Goal: Use online tool/utility: Use online tool/utility

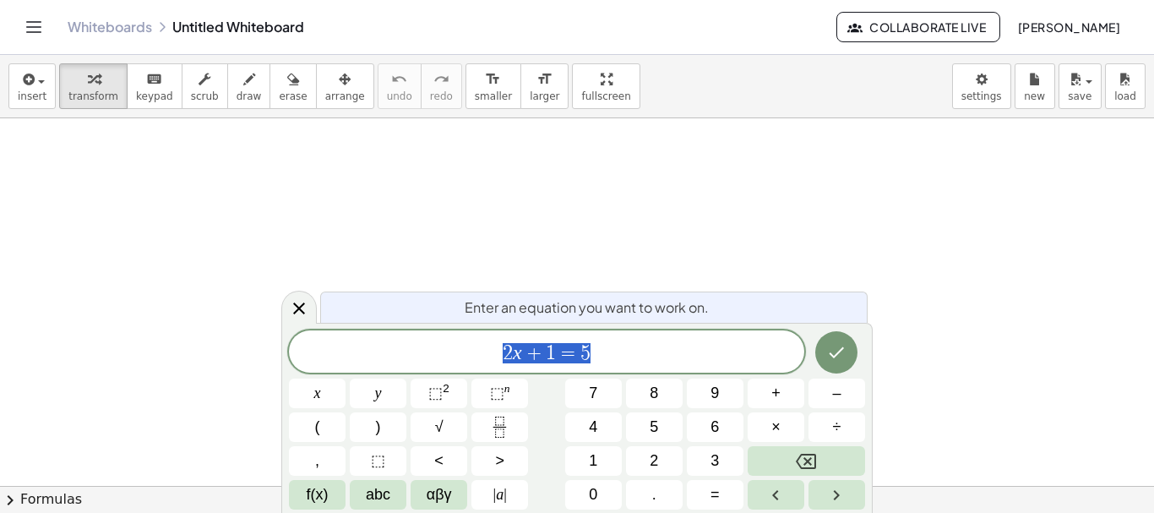
click at [609, 341] on span "2 x + 1 = 5" at bounding box center [546, 353] width 515 height 24
click at [556, 338] on div "2 x + 1 = 5 ​" at bounding box center [546, 351] width 515 height 42
click at [531, 352] on span "+" at bounding box center [534, 353] width 25 height 20
click at [545, 352] on span "2 x + ​ 1 = 5" at bounding box center [546, 353] width 515 height 24
click at [773, 462] on button "Backspace" at bounding box center [806, 461] width 117 height 30
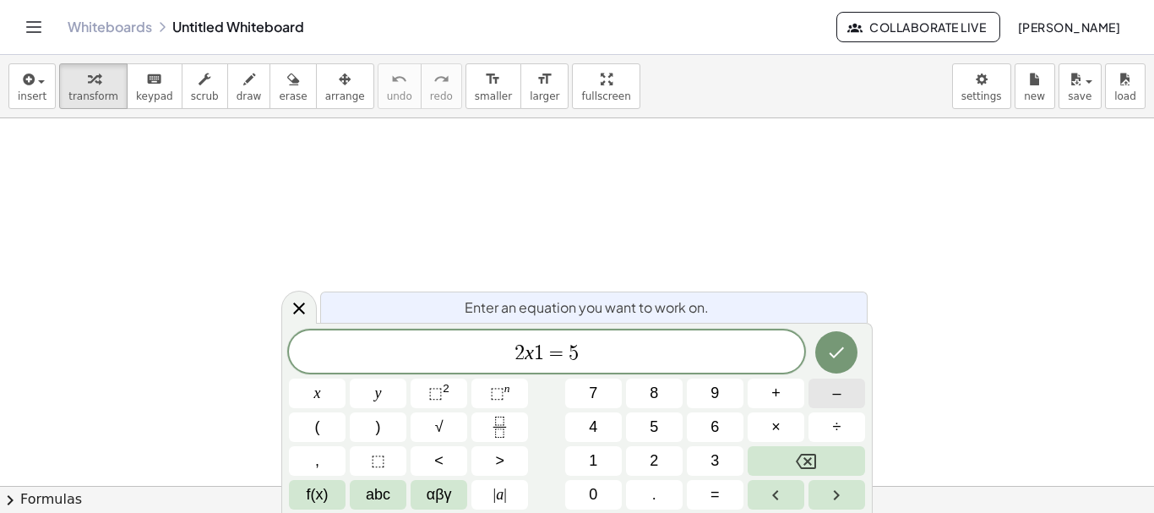
click at [831, 397] on button "–" at bounding box center [837, 394] width 57 height 30
click at [575, 337] on div "2 x − 1 = ​ 5" at bounding box center [546, 351] width 515 height 42
click at [591, 337] on div "2 x − 1 = ​ 5" at bounding box center [546, 351] width 515 height 42
click at [809, 462] on icon "Backspace" at bounding box center [806, 461] width 20 height 15
click at [327, 380] on button "x" at bounding box center [317, 394] width 57 height 30
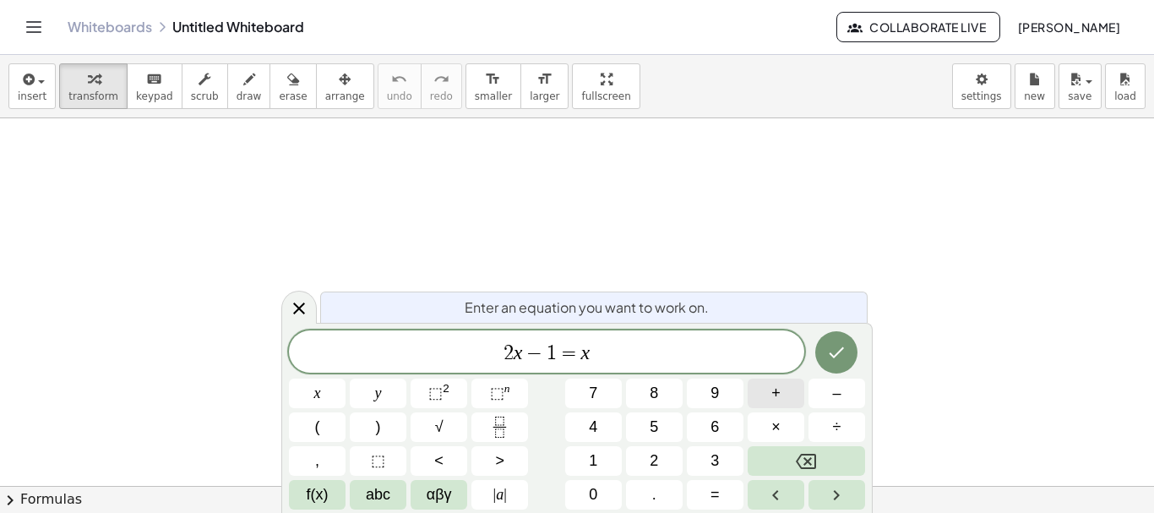
click at [782, 397] on button "+" at bounding box center [776, 394] width 57 height 30
click at [601, 455] on button "1" at bounding box center [593, 461] width 57 height 30
drag, startPoint x: 629, startPoint y: 350, endPoint x: 444, endPoint y: 342, distance: 184.4
click at [444, 342] on span "2 x − 1 = x + 1" at bounding box center [546, 353] width 515 height 24
click at [498, 420] on icon "Fraction" at bounding box center [499, 427] width 21 height 21
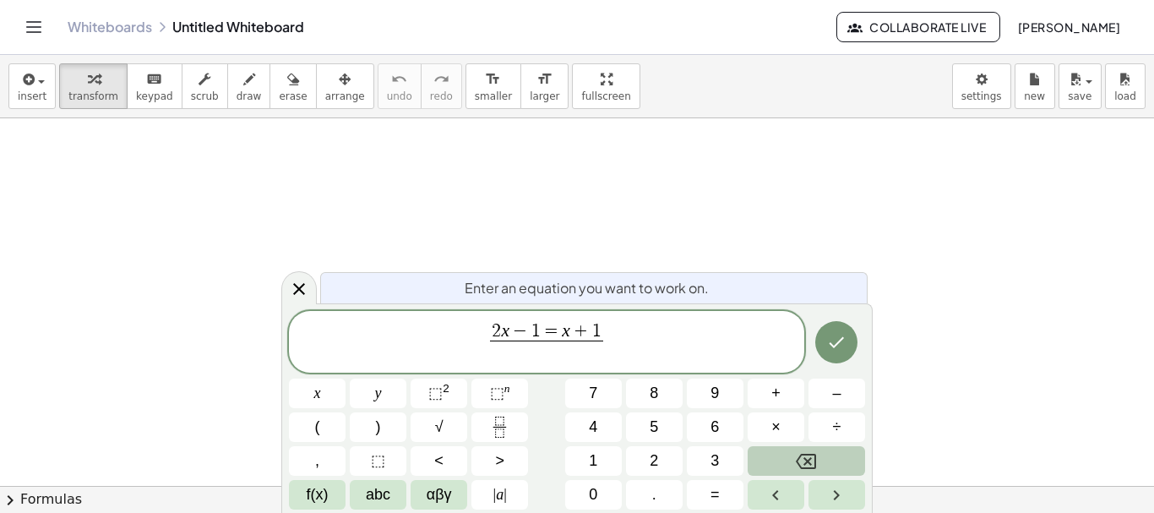
click at [833, 460] on button "Backspace" at bounding box center [806, 461] width 117 height 30
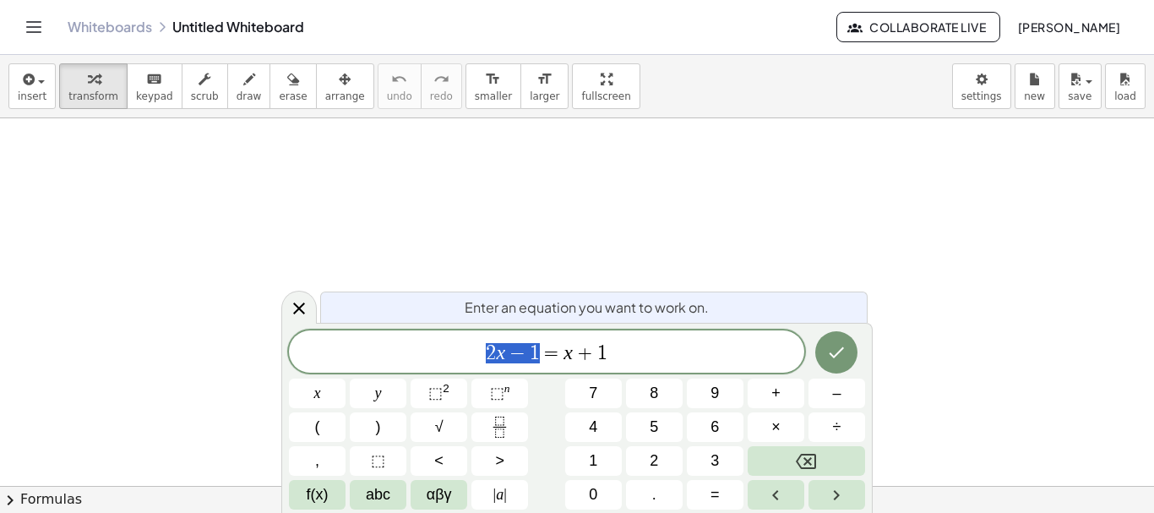
drag, startPoint x: 537, startPoint y: 348, endPoint x: 471, endPoint y: 338, distance: 67.5
click at [503, 422] on icon "Fraction" at bounding box center [499, 427] width 21 height 21
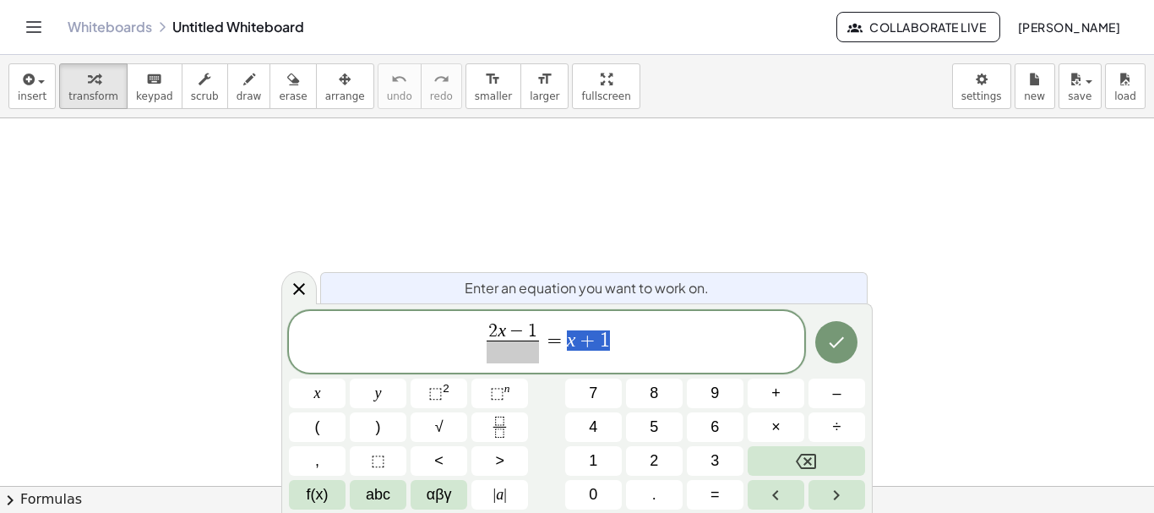
drag, startPoint x: 567, startPoint y: 340, endPoint x: 633, endPoint y: 357, distance: 68.3
click at [490, 434] on icon "Fraction" at bounding box center [499, 427] width 21 height 21
click at [499, 368] on div "2 x ​ − 1 ​ = x + 1 ​" at bounding box center [546, 342] width 515 height 63
click at [504, 359] on span "​" at bounding box center [509, 352] width 52 height 23
click at [337, 383] on button "x" at bounding box center [317, 394] width 57 height 30
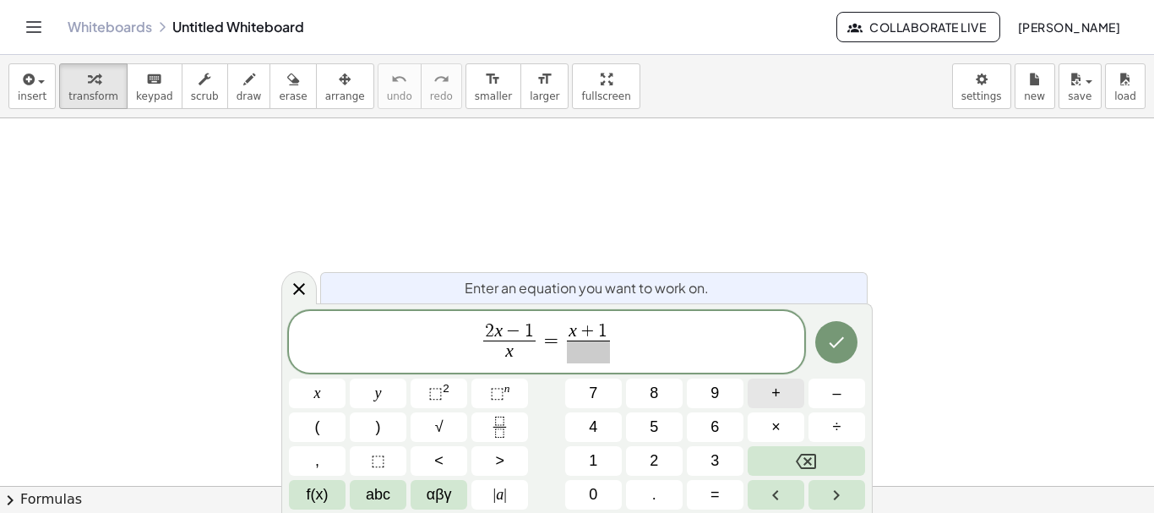
click at [784, 398] on button "+" at bounding box center [776, 394] width 57 height 30
click at [615, 457] on button "1" at bounding box center [593, 461] width 57 height 30
click at [599, 357] on span at bounding box center [588, 352] width 43 height 23
click at [342, 385] on button "x" at bounding box center [317, 394] width 57 height 30
click at [831, 407] on button "–" at bounding box center [837, 394] width 57 height 30
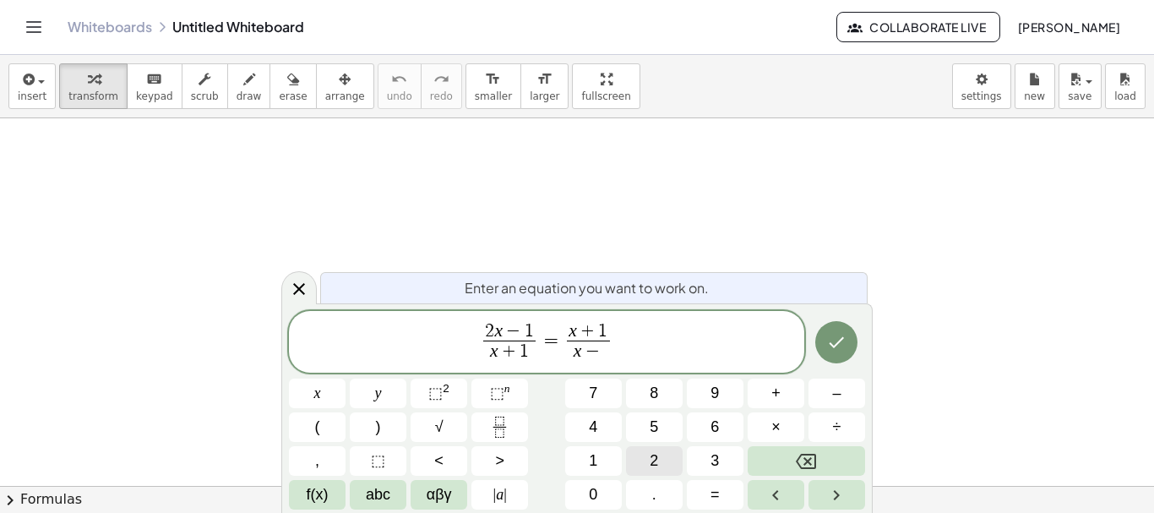
click at [670, 456] on button "2" at bounding box center [654, 461] width 57 height 30
click at [817, 347] on button "Done" at bounding box center [836, 342] width 42 height 42
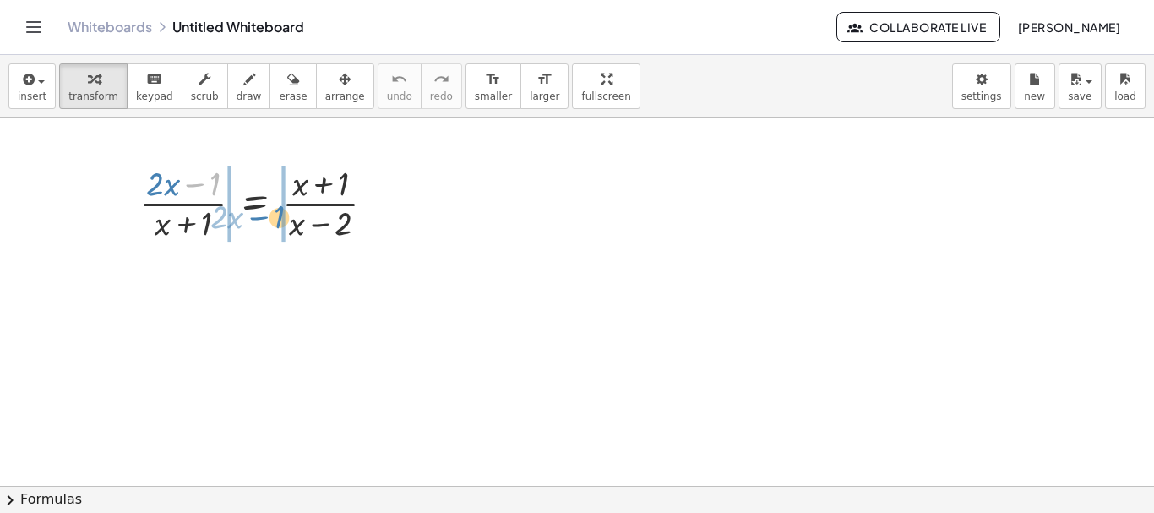
drag, startPoint x: 226, startPoint y: 184, endPoint x: 290, endPoint y: 217, distance: 72.2
click at [290, 217] on div at bounding box center [264, 202] width 266 height 84
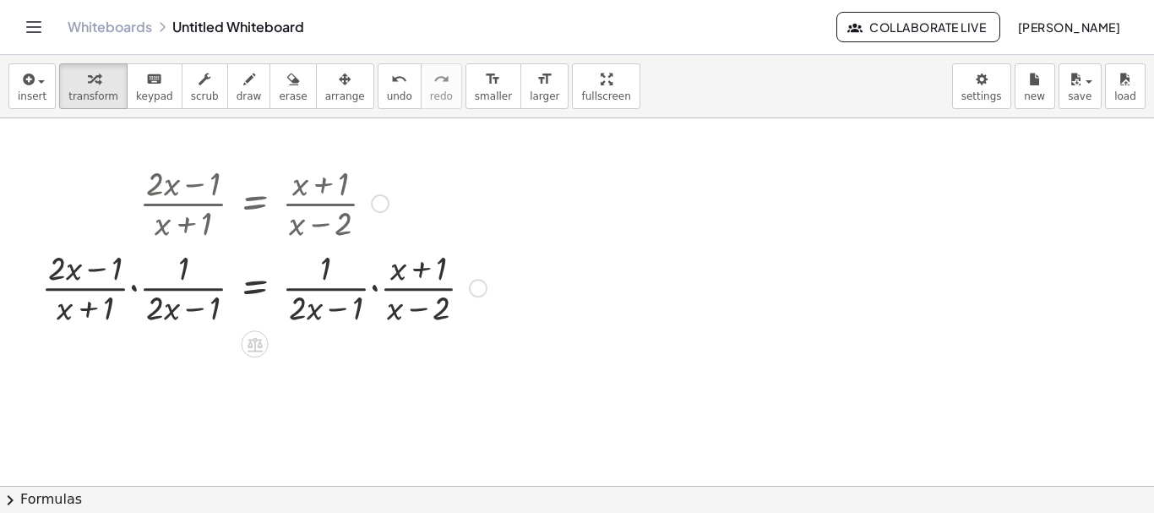
click at [132, 286] on div at bounding box center [264, 286] width 462 height 84
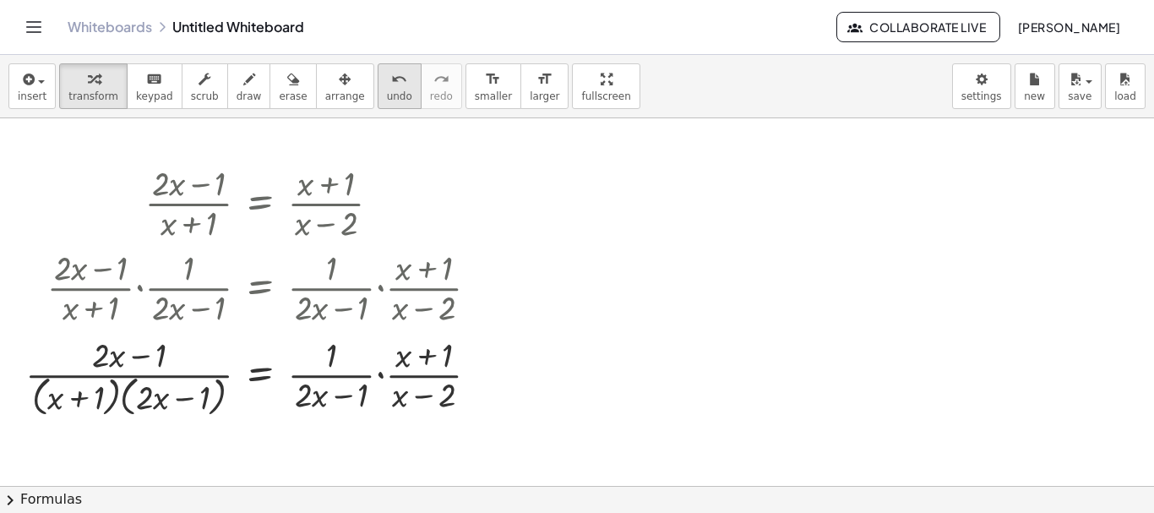
click at [387, 86] on div "undo" at bounding box center [399, 78] width 25 height 20
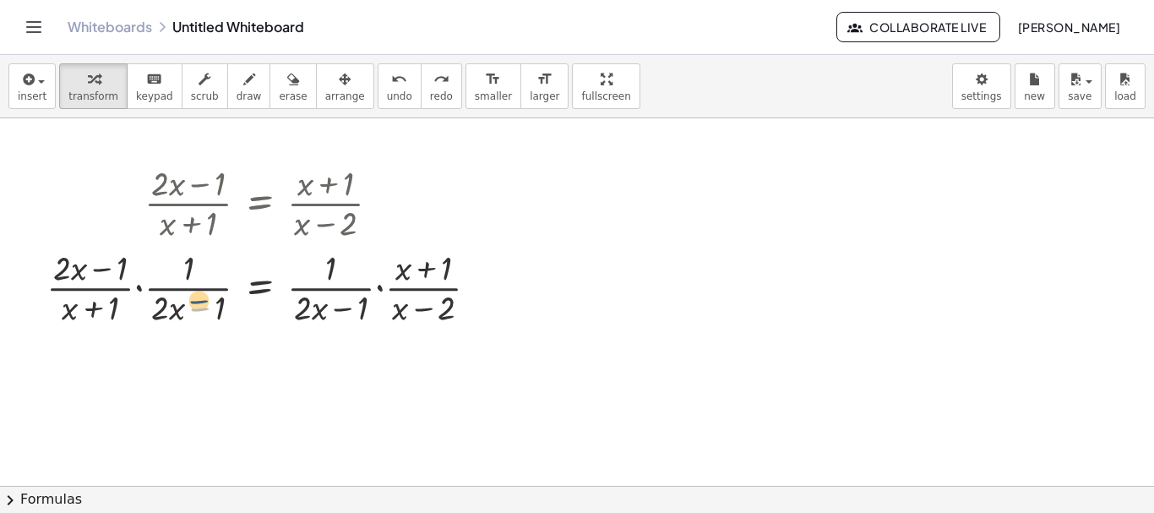
drag, startPoint x: 208, startPoint y: 299, endPoint x: 207, endPoint y: 289, distance: 10.2
click at [207, 289] on div at bounding box center [269, 286] width 462 height 84
drag, startPoint x: 172, startPoint y: 317, endPoint x: 173, endPoint y: 308, distance: 8.6
click at [173, 308] on div at bounding box center [269, 286] width 462 height 84
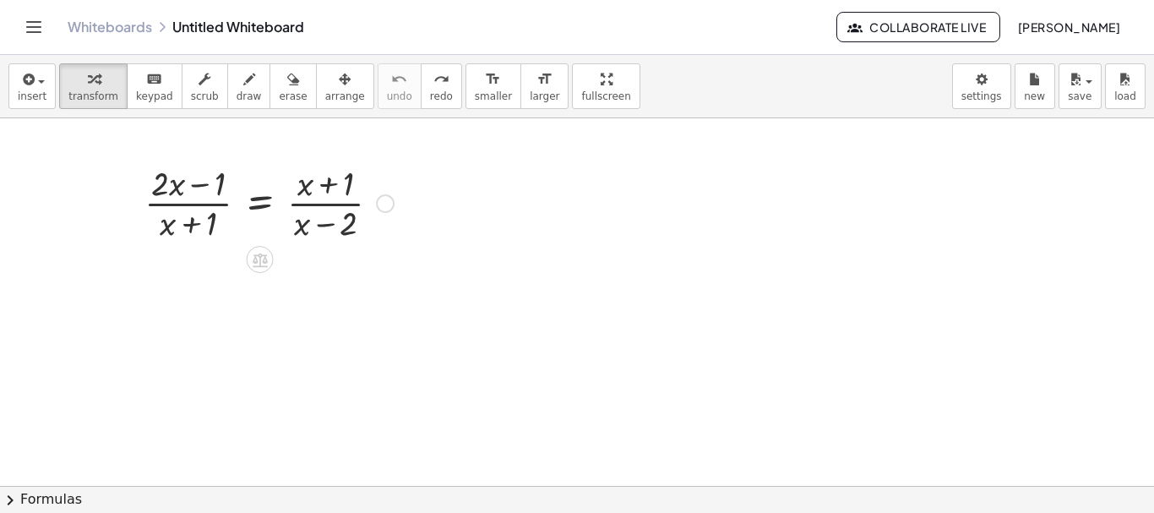
click at [193, 202] on div at bounding box center [269, 202] width 266 height 84
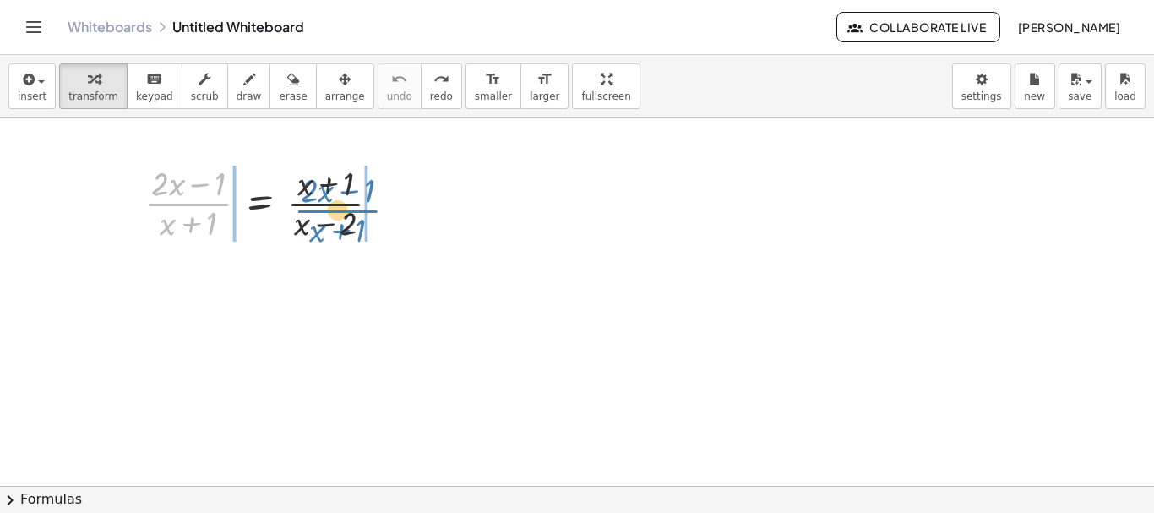
drag, startPoint x: 193, startPoint y: 203, endPoint x: 343, endPoint y: 210, distance: 149.7
click at [343, 210] on div at bounding box center [269, 202] width 266 height 84
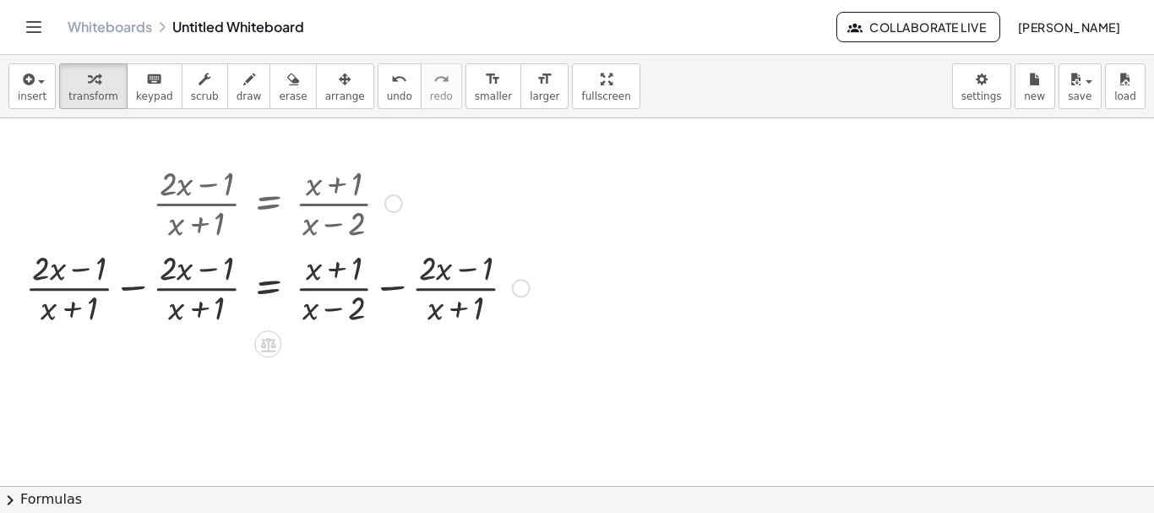
click at [144, 291] on div at bounding box center [277, 286] width 521 height 84
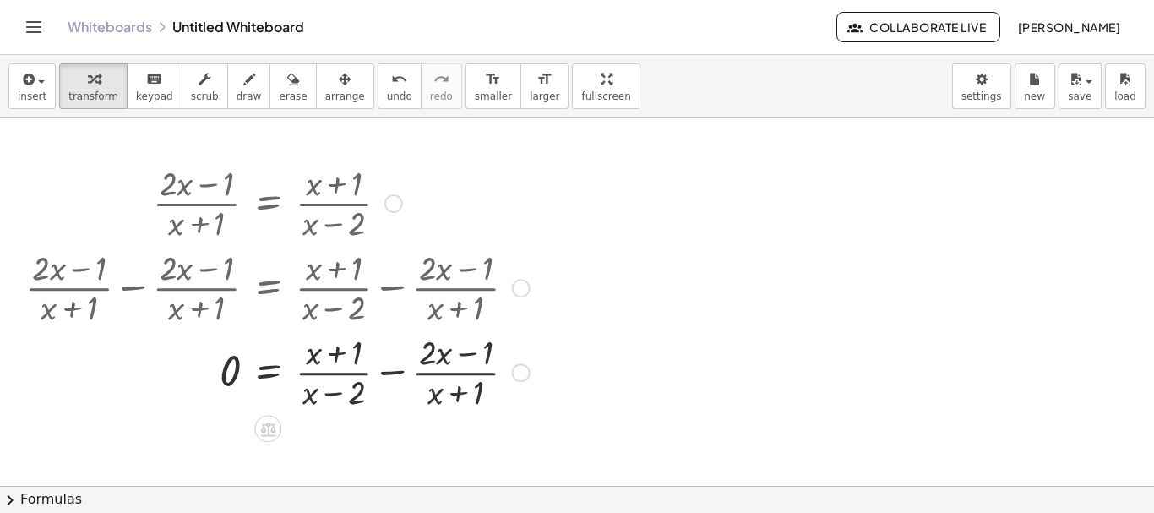
click at [393, 370] on div at bounding box center [277, 371] width 521 height 84
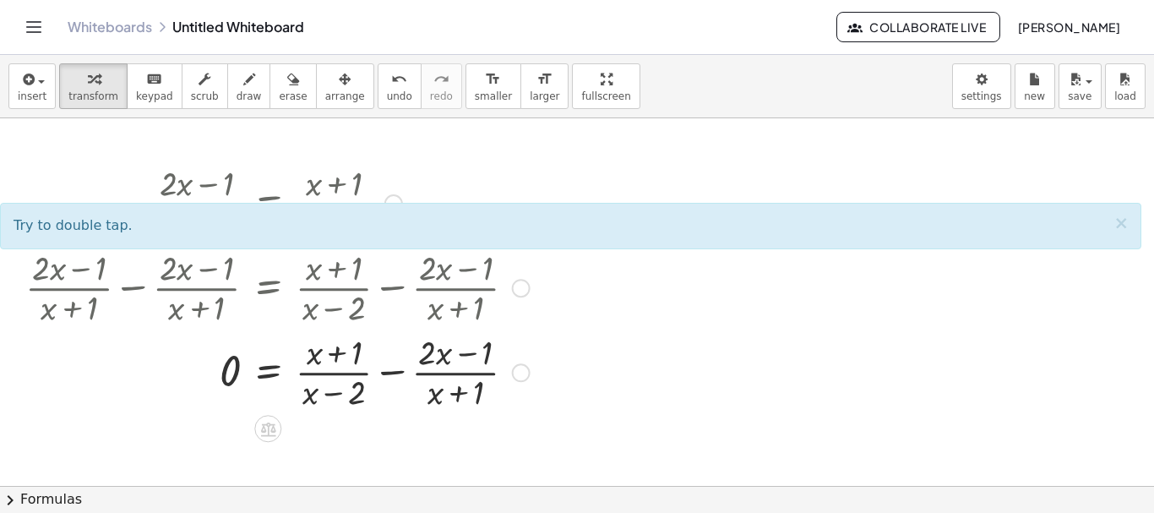
scroll to position [169, 0]
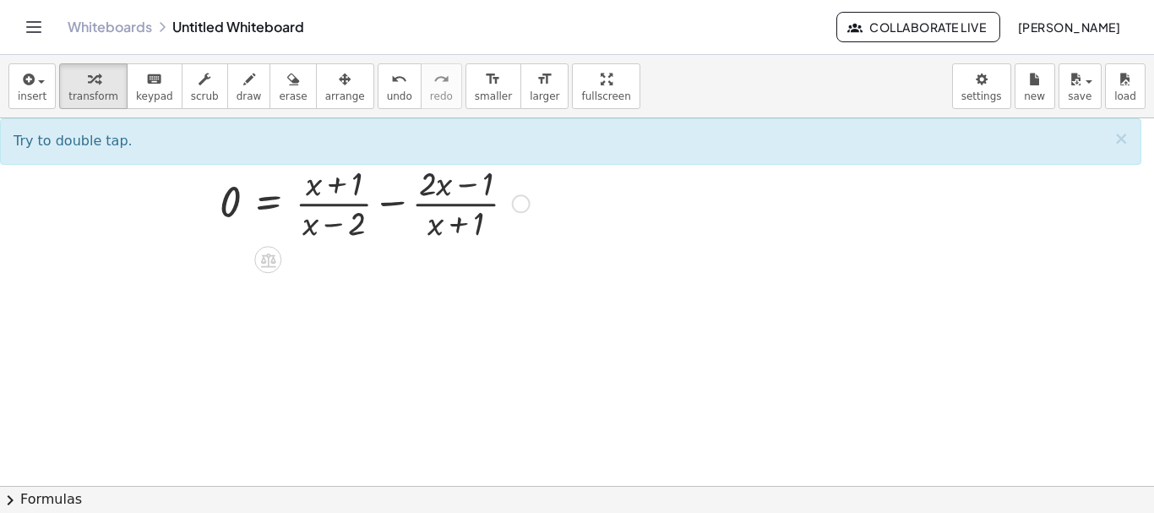
click at [390, 205] on div at bounding box center [277, 202] width 521 height 84
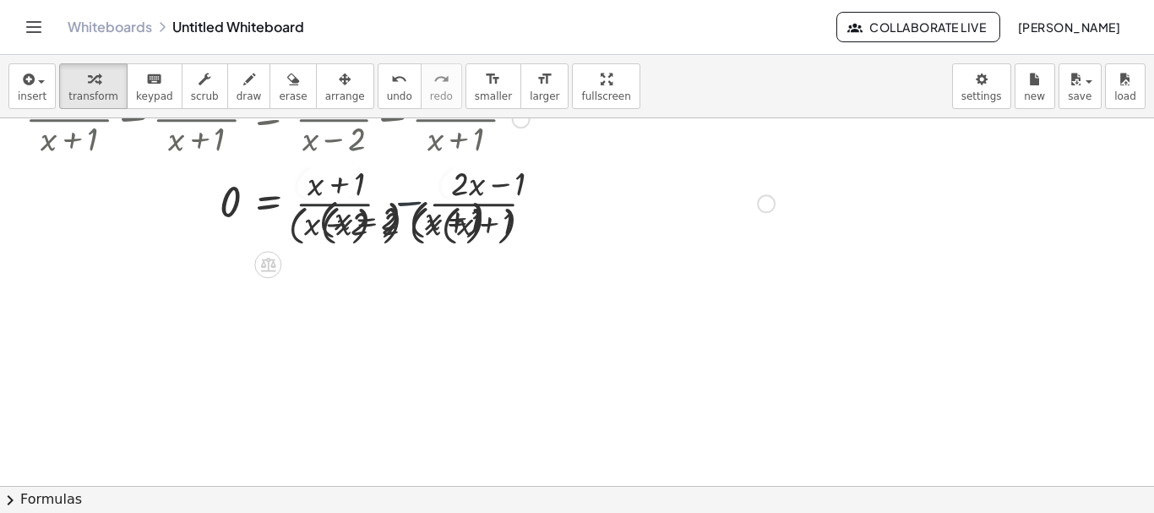
click at [390, 205] on div at bounding box center [400, 202] width 766 height 94
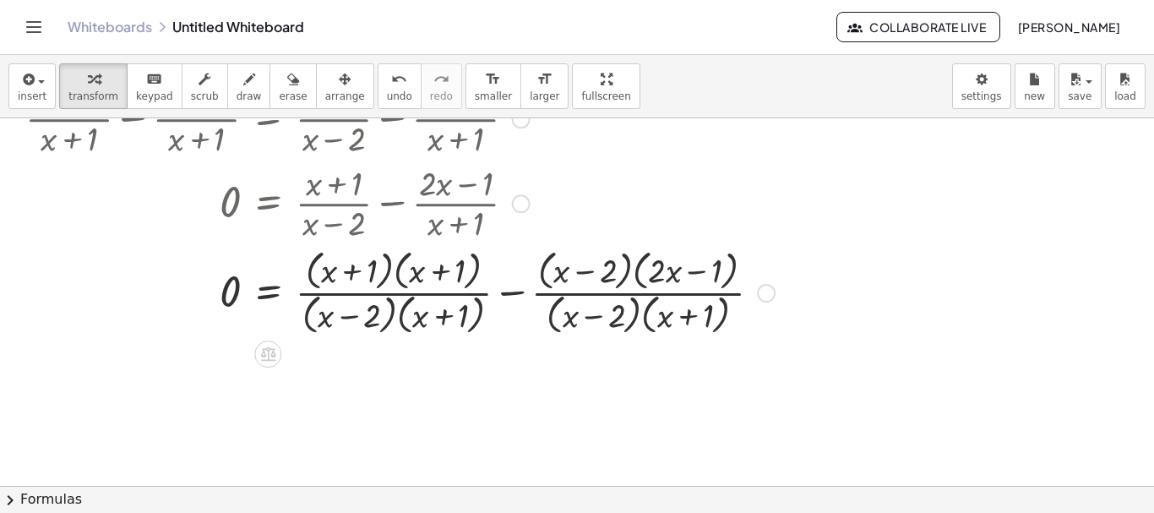
click at [411, 270] on div at bounding box center [400, 291] width 766 height 94
drag, startPoint x: 399, startPoint y: 270, endPoint x: 372, endPoint y: 272, distance: 27.1
click at [372, 272] on div at bounding box center [400, 291] width 766 height 94
drag, startPoint x: 395, startPoint y: 271, endPoint x: 332, endPoint y: 269, distance: 62.6
click at [332, 269] on div at bounding box center [400, 291] width 766 height 94
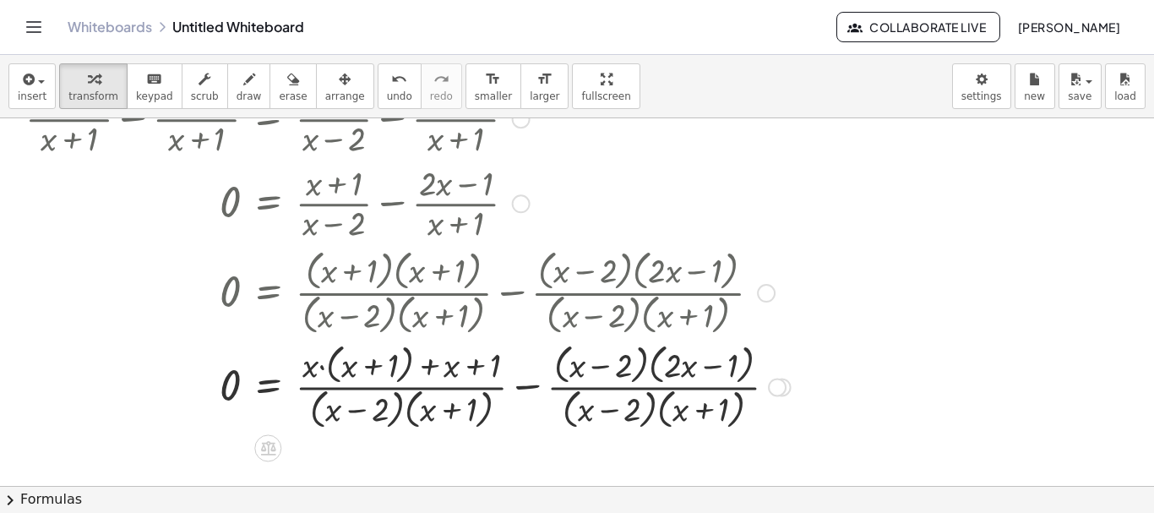
scroll to position [253, 0]
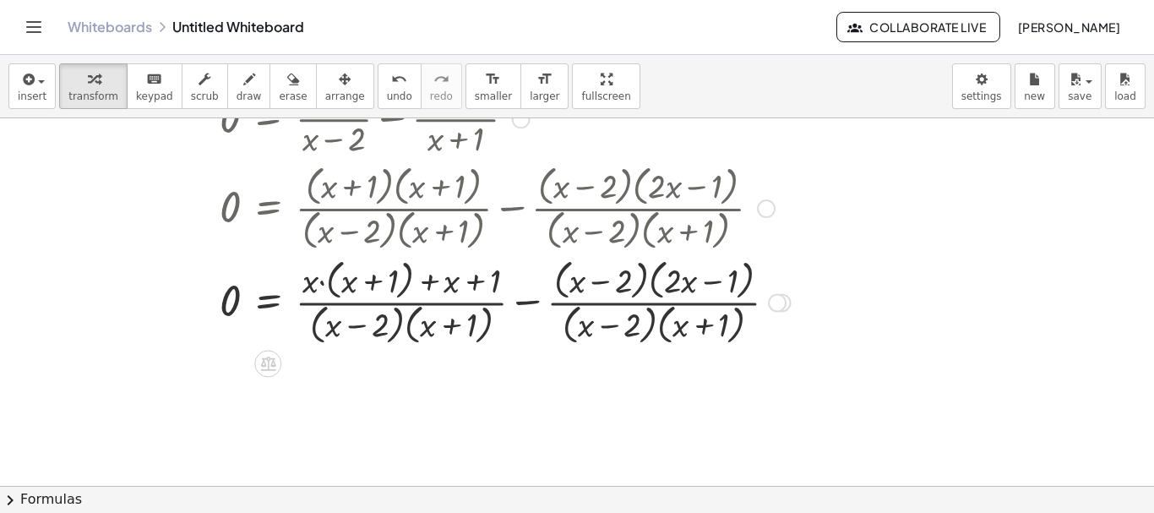
click at [319, 276] on div at bounding box center [408, 301] width 782 height 94
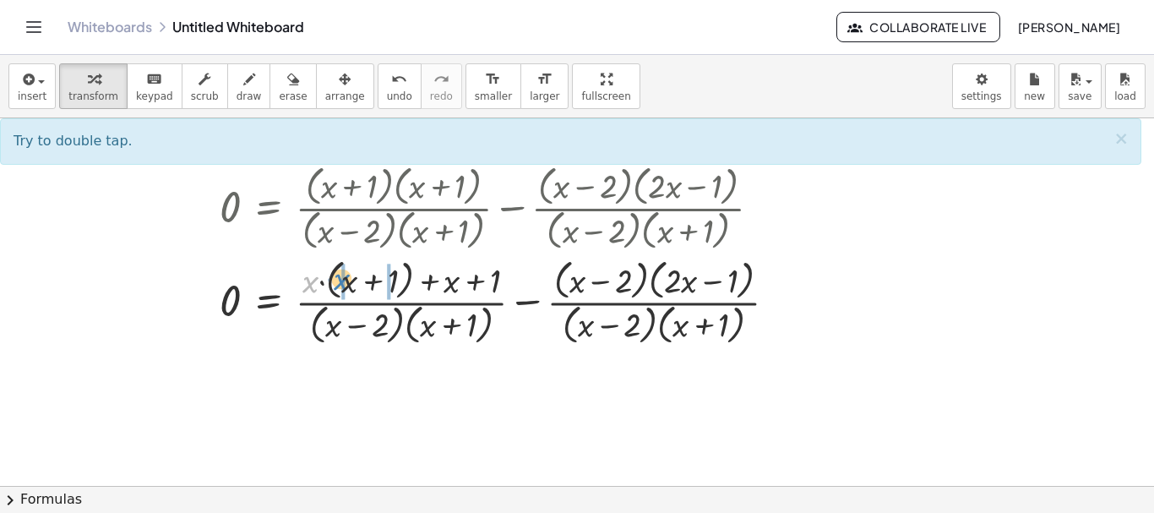
drag, startPoint x: 310, startPoint y: 284, endPoint x: 342, endPoint y: 281, distance: 32.2
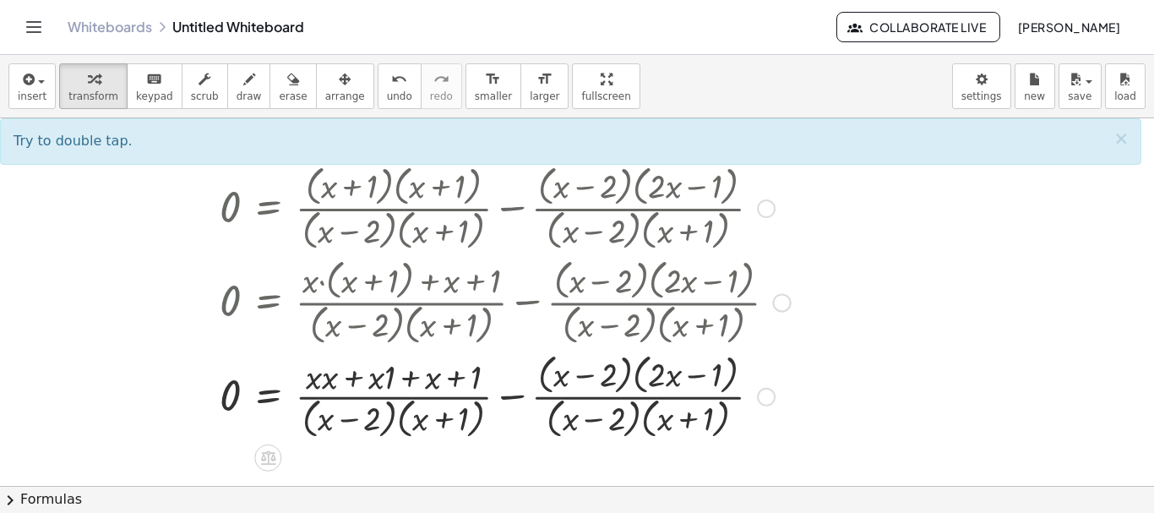
click at [327, 379] on div at bounding box center [408, 395] width 782 height 94
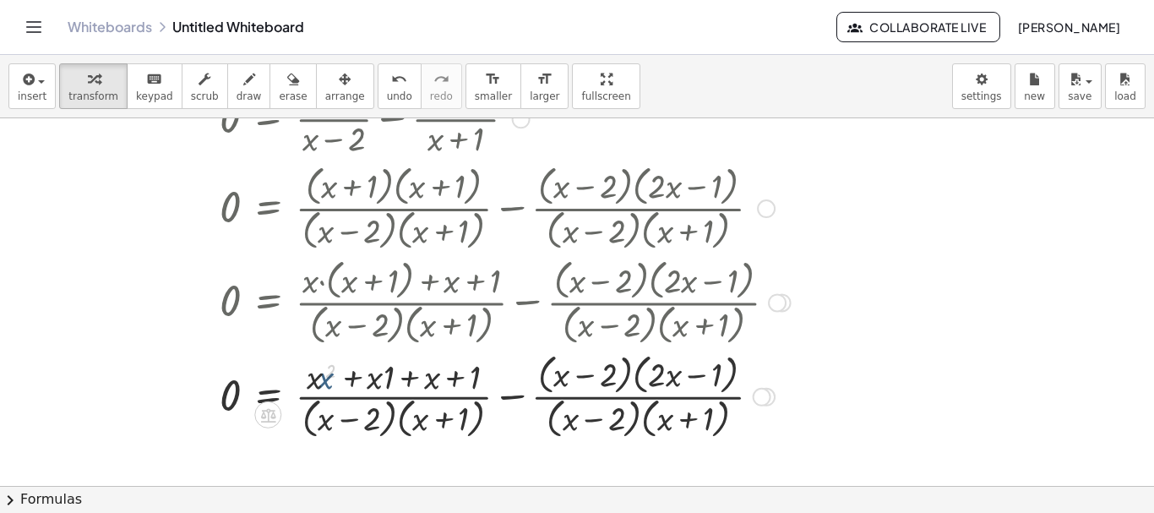
click at [327, 379] on div at bounding box center [408, 395] width 782 height 94
click at [401, 399] on div at bounding box center [408, 395] width 782 height 94
drag, startPoint x: 386, startPoint y: 376, endPoint x: 377, endPoint y: 377, distance: 9.3
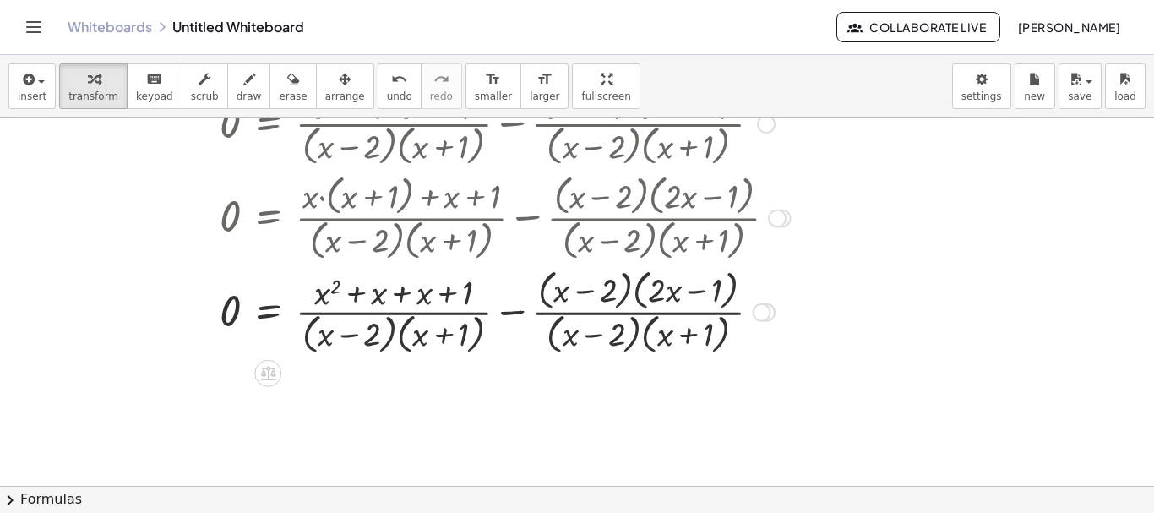
click at [401, 291] on div at bounding box center [408, 311] width 782 height 94
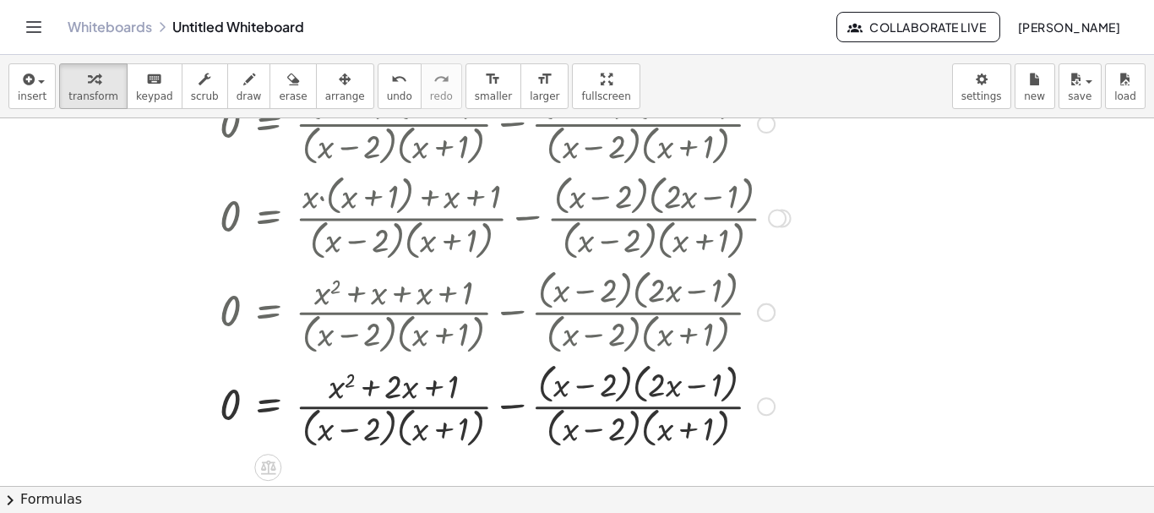
drag, startPoint x: 391, startPoint y: 341, endPoint x: 400, endPoint y: 406, distance: 65.6
click at [391, 344] on div at bounding box center [408, 311] width 782 height 94
drag, startPoint x: 400, startPoint y: 406, endPoint x: 403, endPoint y: 435, distance: 28.9
click at [401, 410] on div at bounding box center [408, 405] width 782 height 94
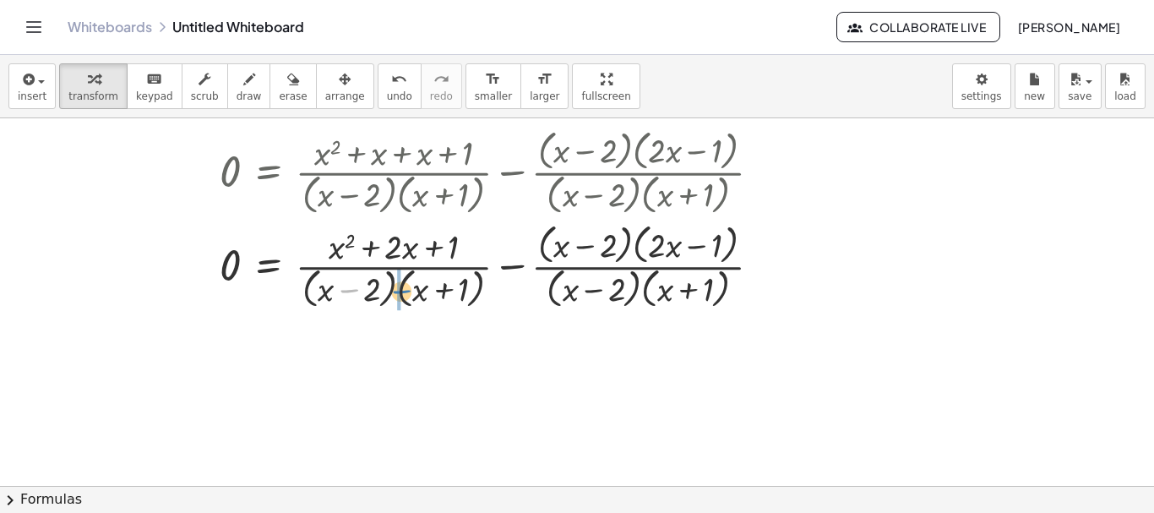
click at [361, 289] on div at bounding box center [408, 266] width 782 height 94
drag, startPoint x: 400, startPoint y: 295, endPoint x: 311, endPoint y: 292, distance: 88.8
click at [311, 292] on div at bounding box center [408, 266] width 782 height 94
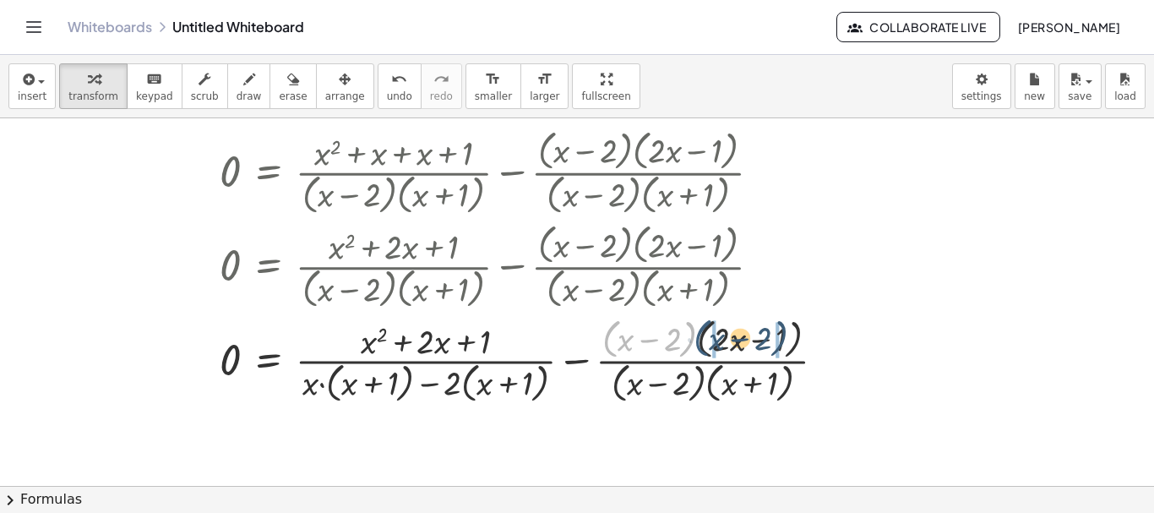
drag, startPoint x: 608, startPoint y: 341, endPoint x: 669, endPoint y: 354, distance: 63.1
click at [705, 339] on div at bounding box center [432, 360] width 831 height 94
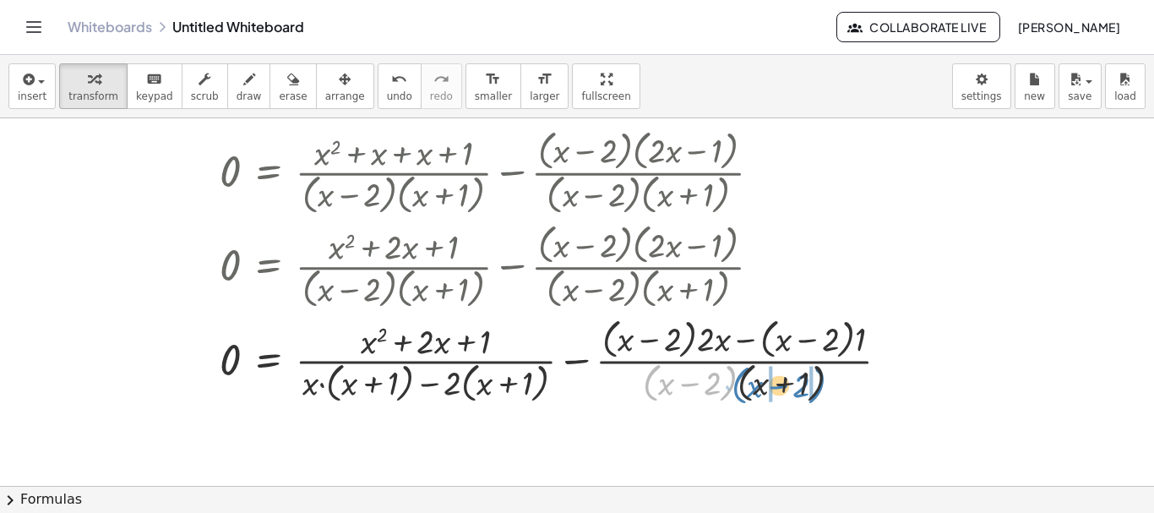
drag, startPoint x: 657, startPoint y: 384, endPoint x: 739, endPoint y: 386, distance: 82.8
click at [739, 386] on div at bounding box center [464, 360] width 894 height 94
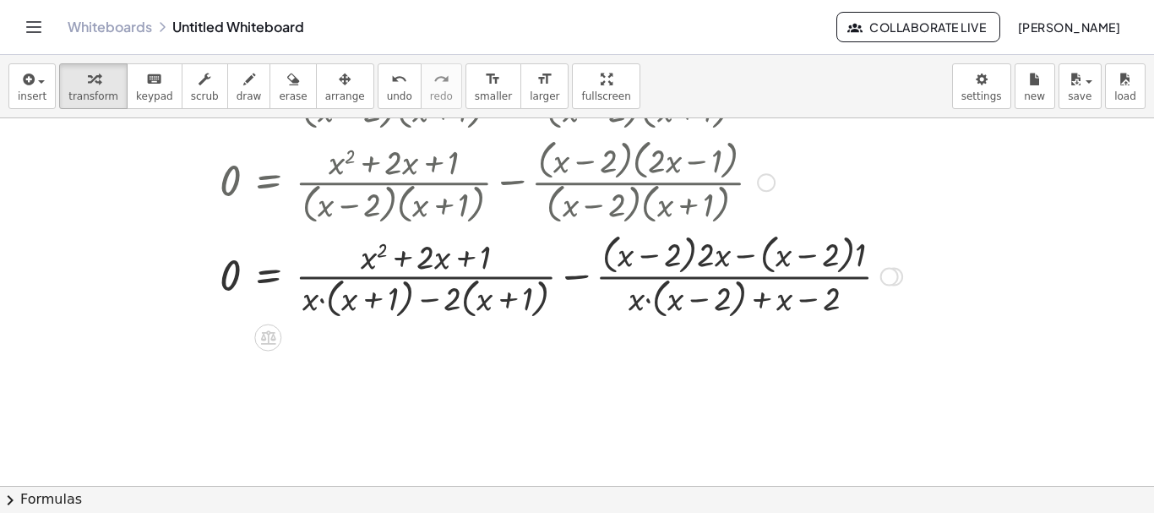
click at [729, 259] on div at bounding box center [464, 275] width 894 height 94
click at [752, 254] on div at bounding box center [464, 275] width 894 height 94
drag, startPoint x: 623, startPoint y: 259, endPoint x: 640, endPoint y: 253, distance: 18.7
click at [624, 259] on div at bounding box center [464, 275] width 894 height 94
click at [654, 247] on div at bounding box center [464, 275] width 894 height 94
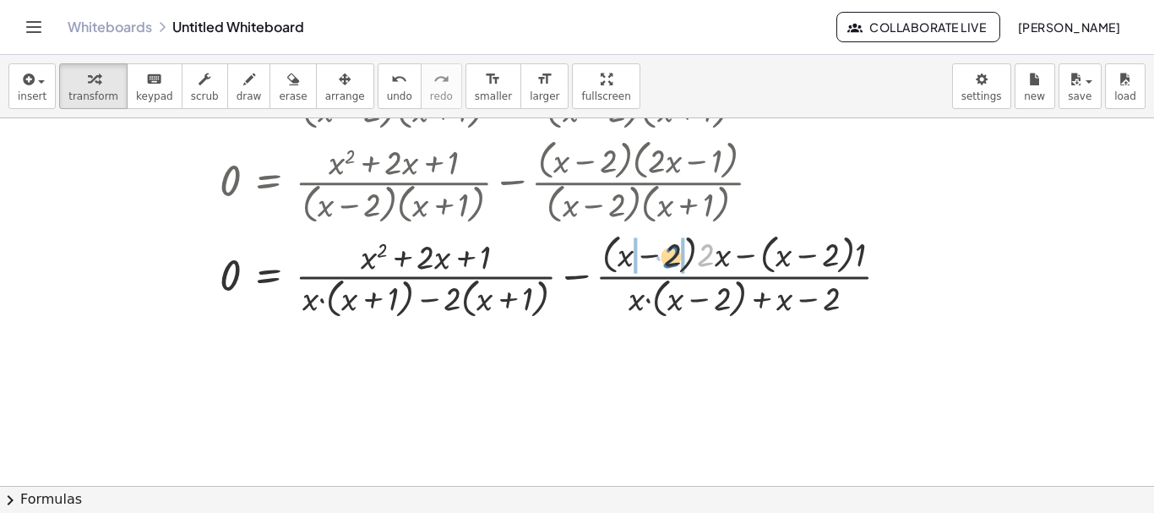
drag, startPoint x: 712, startPoint y: 262, endPoint x: 672, endPoint y: 264, distance: 40.6
click at [672, 264] on div at bounding box center [464, 275] width 894 height 94
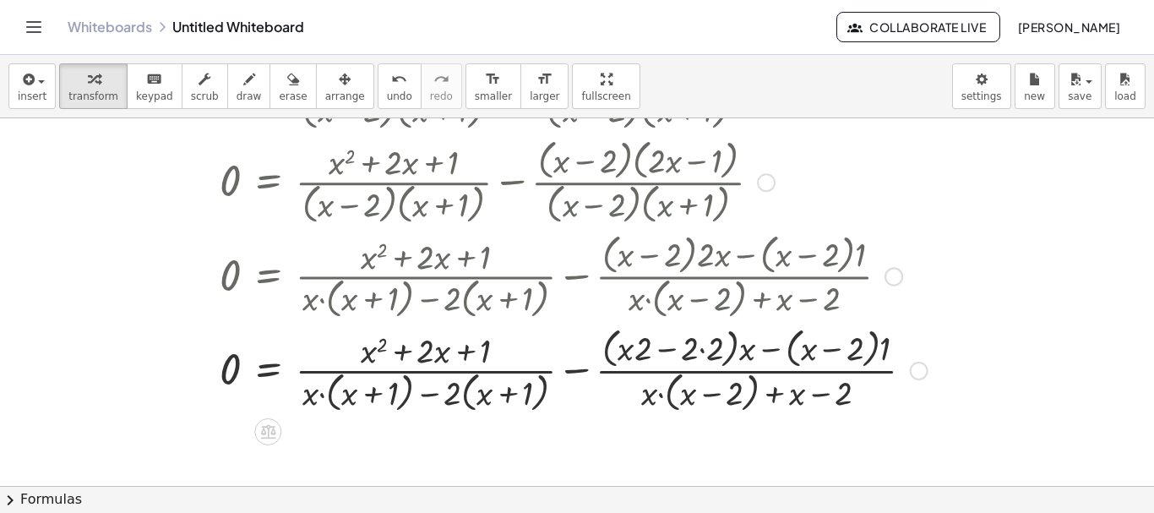
drag, startPoint x: 711, startPoint y: 272, endPoint x: 706, endPoint y: 300, distance: 28.2
click at [710, 278] on div at bounding box center [476, 275] width 919 height 94
drag, startPoint x: 703, startPoint y: 313, endPoint x: 703, endPoint y: 339, distance: 25.3
click at [703, 319] on div at bounding box center [476, 275] width 919 height 94
click at [703, 339] on div at bounding box center [476, 369] width 919 height 94
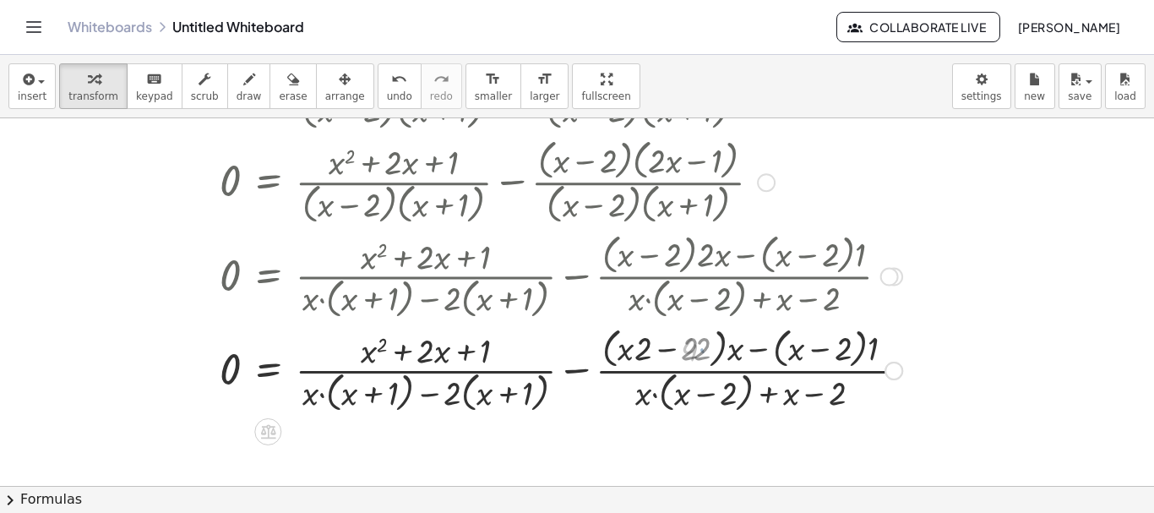
click at [695, 354] on div at bounding box center [464, 369] width 894 height 94
click at [604, 348] on div at bounding box center [464, 369] width 894 height 94
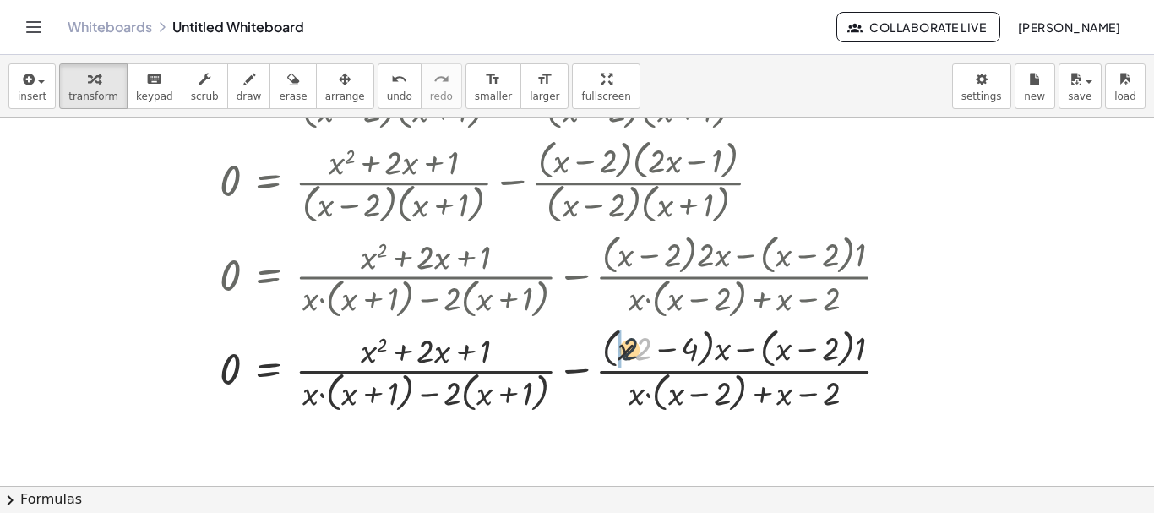
drag, startPoint x: 640, startPoint y: 346, endPoint x: 622, endPoint y: 346, distance: 18.6
click at [622, 346] on div at bounding box center [464, 369] width 894 height 94
drag, startPoint x: 726, startPoint y: 350, endPoint x: 689, endPoint y: 350, distance: 36.3
click at [689, 350] on div at bounding box center [464, 369] width 894 height 94
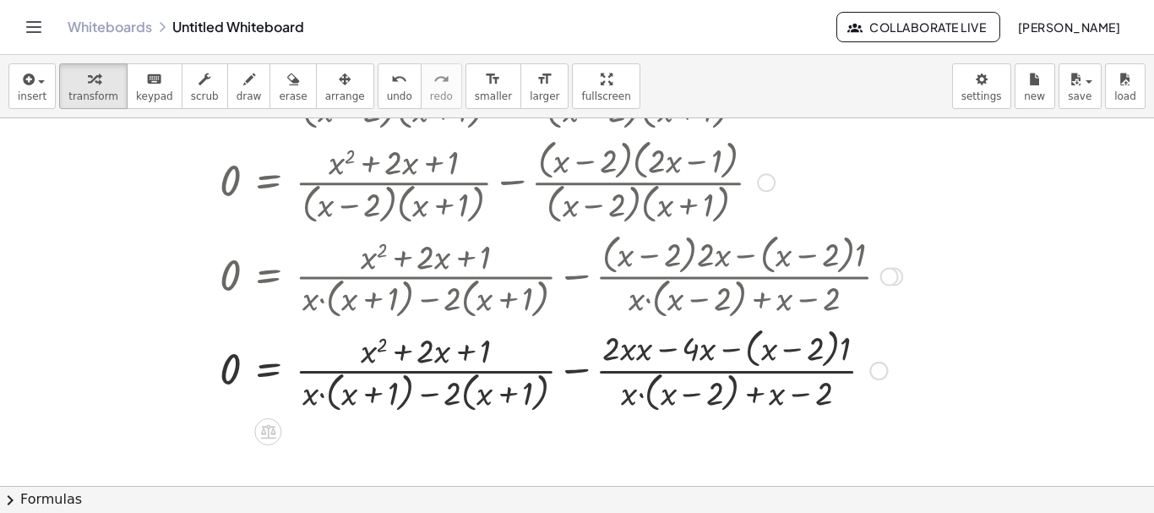
click at [649, 363] on div at bounding box center [464, 369] width 894 height 94
click at [645, 362] on div at bounding box center [464, 369] width 894 height 94
click at [714, 360] on div at bounding box center [464, 369] width 894 height 94
click at [736, 350] on div at bounding box center [464, 369] width 894 height 94
drag, startPoint x: 836, startPoint y: 350, endPoint x: 802, endPoint y: 343, distance: 35.3
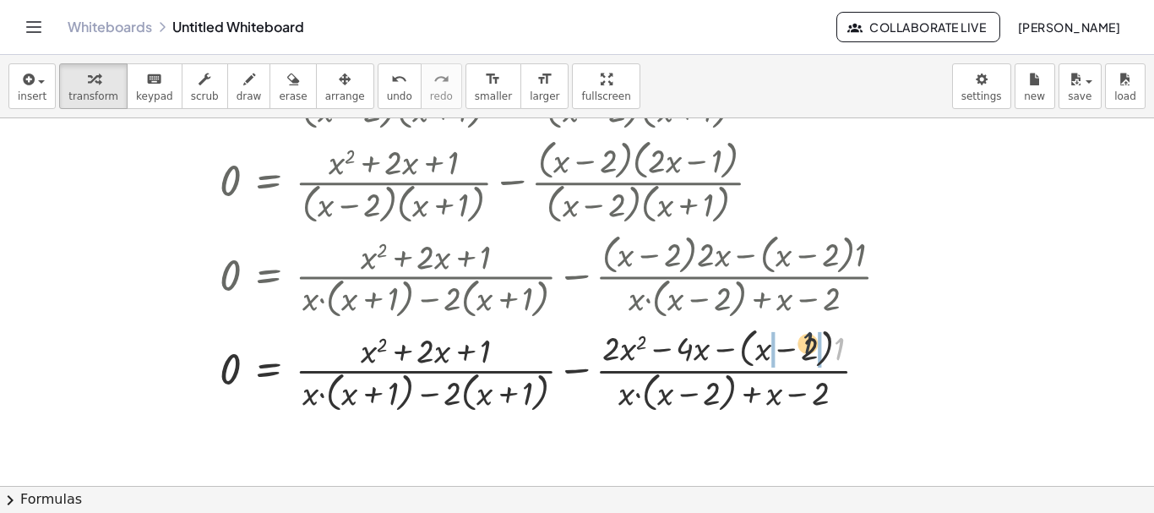
click at [802, 343] on div at bounding box center [464, 369] width 894 height 94
click at [831, 350] on div at bounding box center [464, 369] width 894 height 94
click at [773, 348] on div at bounding box center [464, 369] width 894 height 94
click at [768, 351] on div at bounding box center [464, 369] width 894 height 94
click at [797, 357] on div at bounding box center [464, 369] width 894 height 94
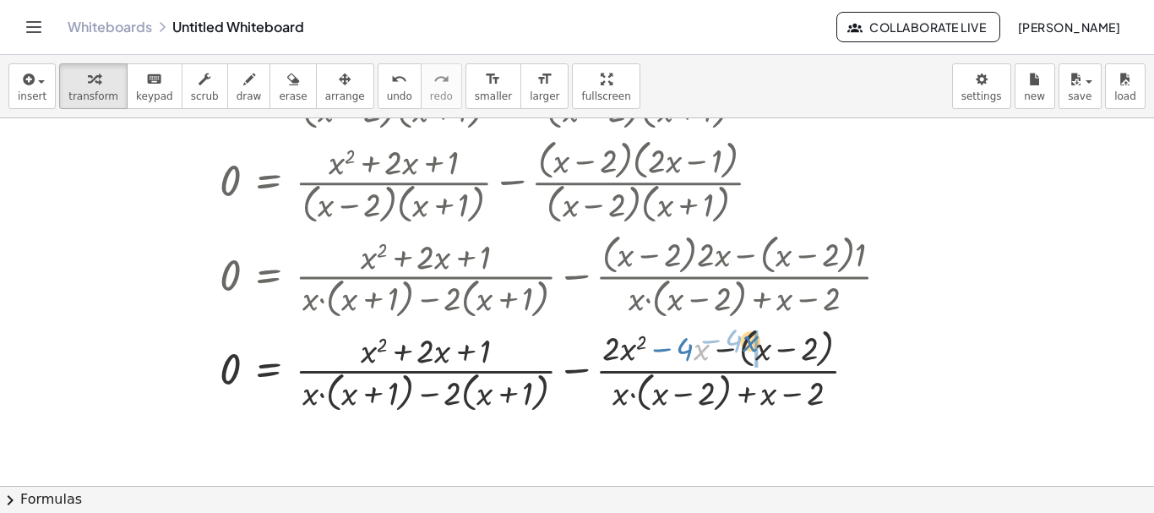
drag, startPoint x: 698, startPoint y: 348, endPoint x: 747, endPoint y: 340, distance: 49.7
click at [747, 340] on div at bounding box center [464, 369] width 894 height 94
click at [728, 352] on div at bounding box center [464, 369] width 894 height 94
click at [741, 351] on div at bounding box center [464, 369] width 894 height 94
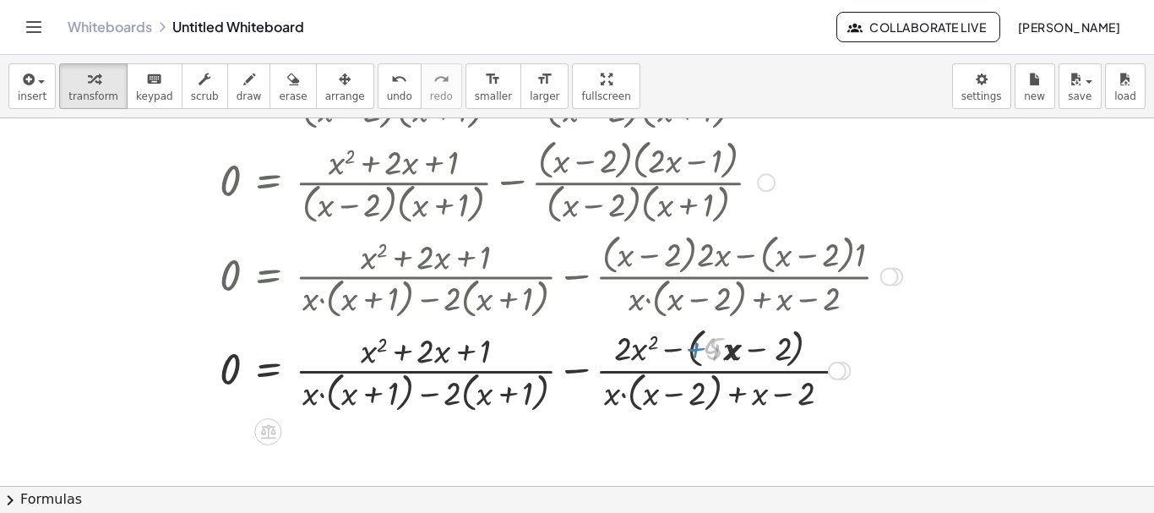
click at [741, 351] on div at bounding box center [464, 369] width 894 height 94
click at [744, 351] on div at bounding box center [464, 369] width 894 height 94
click at [624, 351] on div at bounding box center [464, 369] width 894 height 94
click at [684, 346] on div at bounding box center [464, 369] width 894 height 94
click at [679, 346] on div at bounding box center [464, 369] width 894 height 94
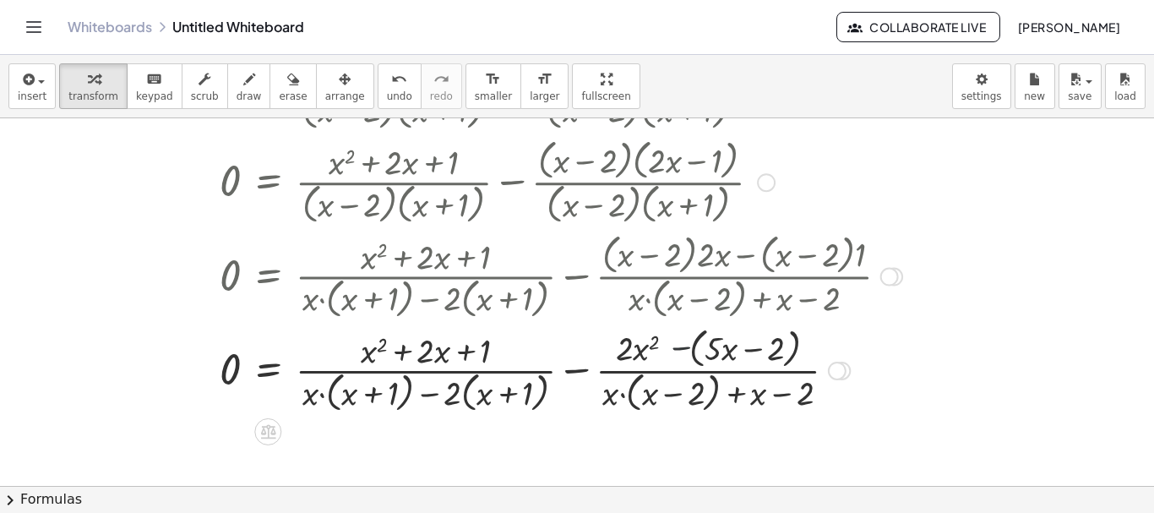
click at [676, 347] on div at bounding box center [464, 369] width 894 height 94
click at [676, 347] on div at bounding box center [464, 369] width 894 height 90
click at [685, 350] on div at bounding box center [464, 369] width 894 height 90
click at [689, 350] on div at bounding box center [464, 369] width 894 height 90
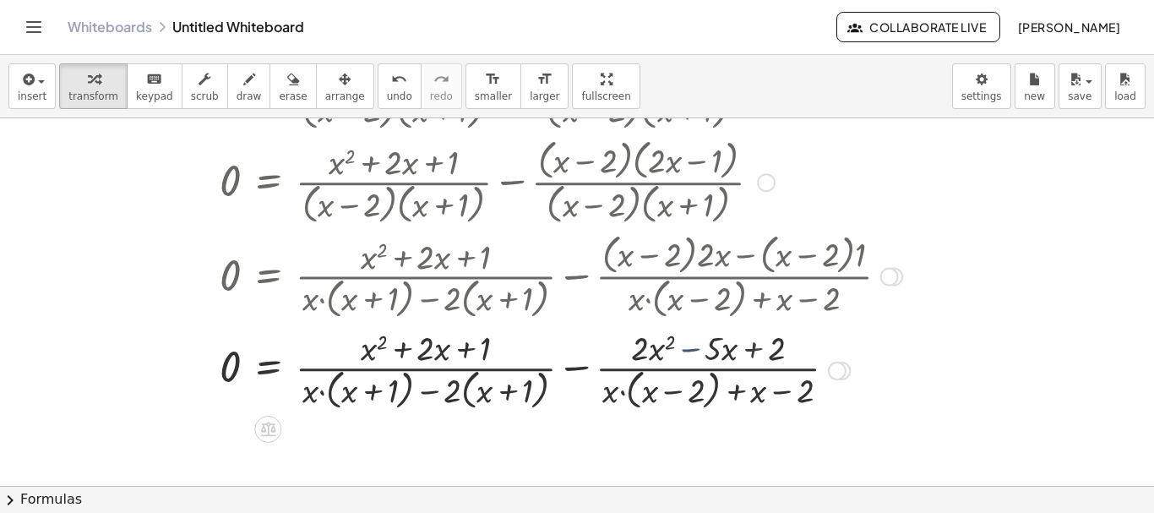
click at [689, 350] on div at bounding box center [464, 369] width 894 height 90
drag, startPoint x: 689, startPoint y: 350, endPoint x: 706, endPoint y: 347, distance: 17.9
click at [706, 347] on div at bounding box center [464, 369] width 894 height 90
click at [710, 391] on div at bounding box center [464, 369] width 894 height 90
click at [692, 395] on div at bounding box center [464, 369] width 894 height 90
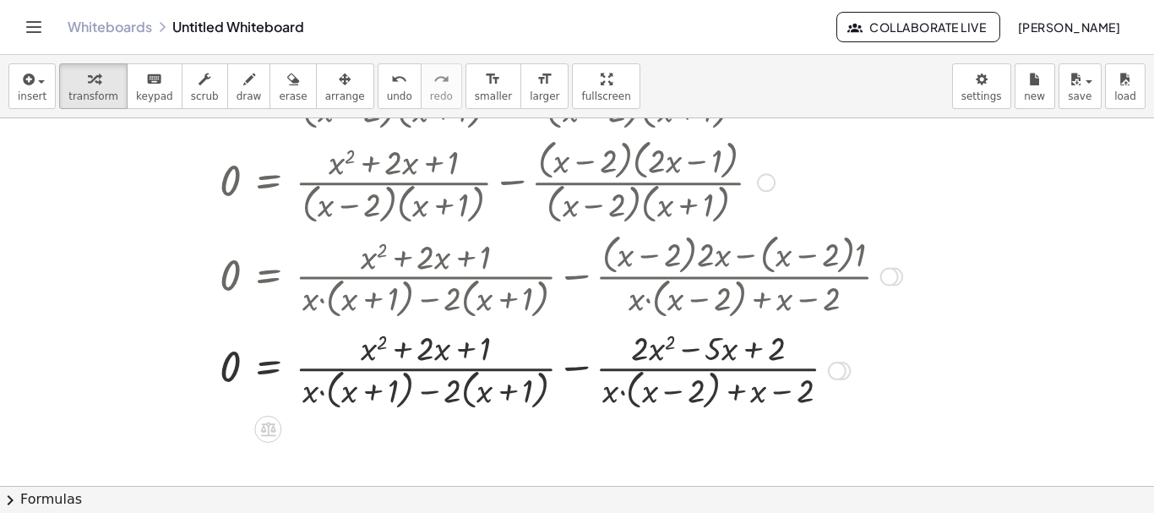
click at [684, 398] on div at bounding box center [464, 369] width 894 height 90
drag, startPoint x: 606, startPoint y: 404, endPoint x: 662, endPoint y: 395, distance: 57.4
click at [662, 395] on div at bounding box center [464, 369] width 894 height 90
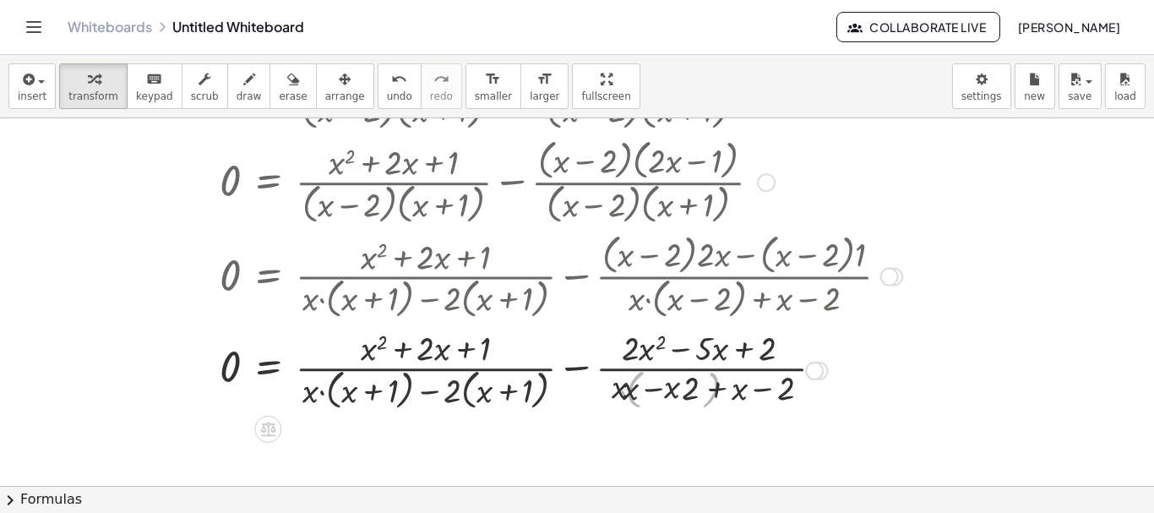
click at [662, 400] on div at bounding box center [464, 369] width 894 height 90
click at [631, 395] on div at bounding box center [464, 369] width 894 height 90
click at [695, 392] on div at bounding box center [464, 369] width 894 height 90
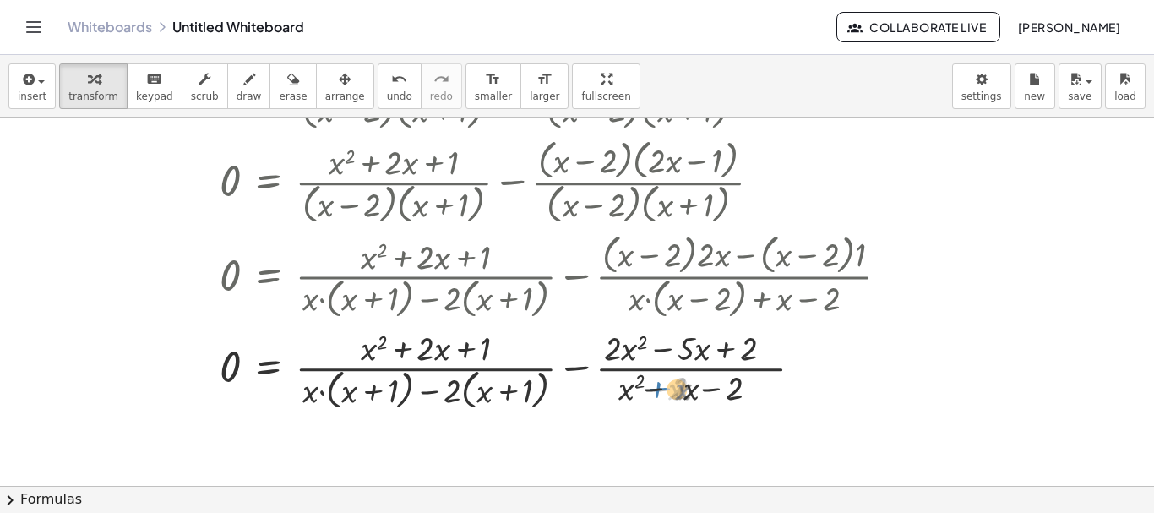
drag, startPoint x: 683, startPoint y: 393, endPoint x: 673, endPoint y: 394, distance: 10.2
click at [673, 394] on div at bounding box center [464, 369] width 894 height 90
click at [719, 387] on div at bounding box center [464, 369] width 894 height 90
click at [512, 390] on div at bounding box center [464, 369] width 894 height 90
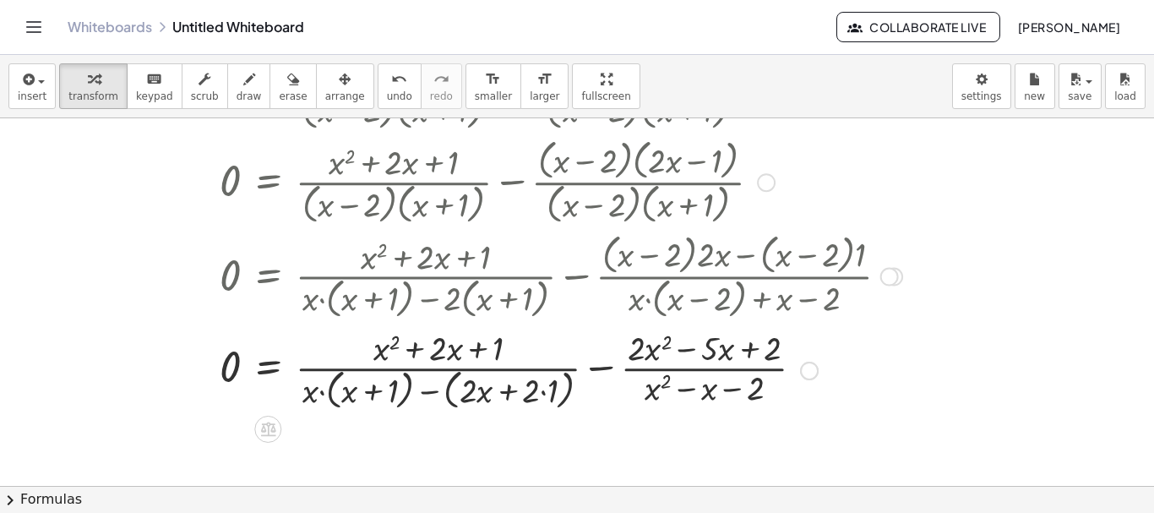
click at [316, 388] on div at bounding box center [464, 369] width 894 height 90
click at [318, 388] on div at bounding box center [464, 369] width 894 height 90
click at [322, 390] on div at bounding box center [464, 369] width 894 height 90
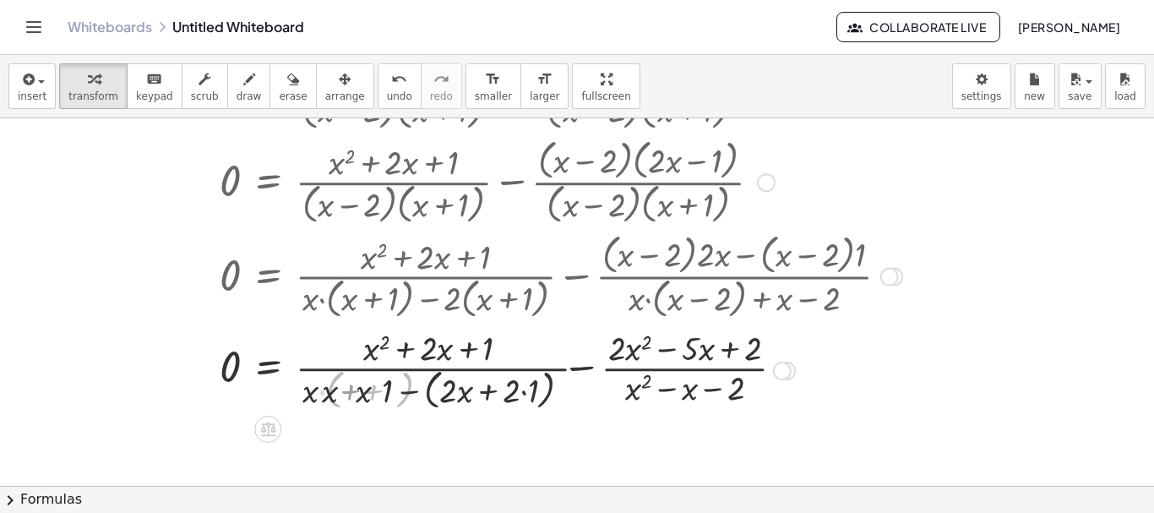
click at [313, 392] on div at bounding box center [464, 369] width 894 height 90
click at [335, 393] on div at bounding box center [464, 369] width 894 height 90
click at [322, 405] on div at bounding box center [464, 369] width 894 height 90
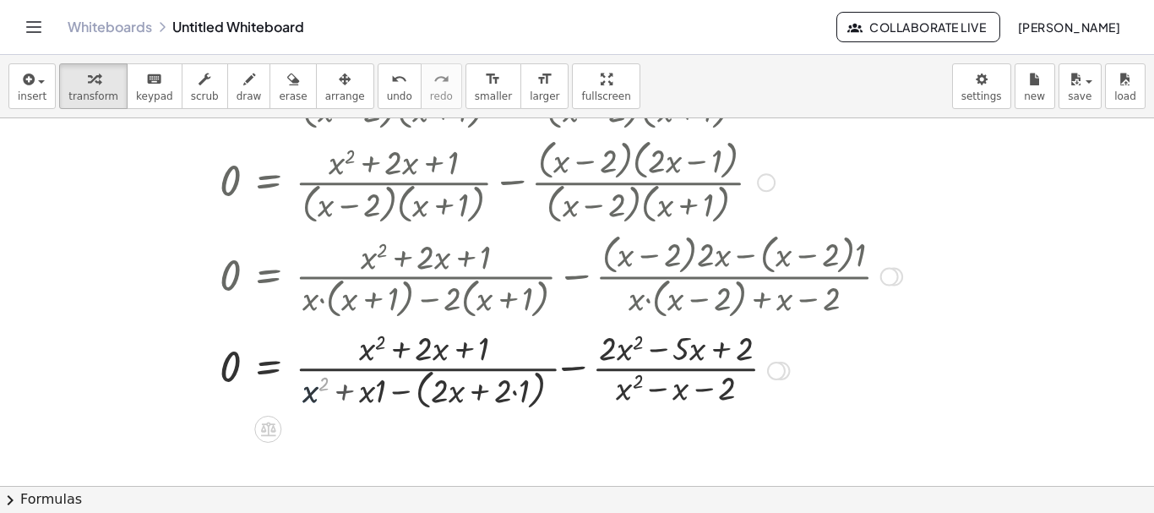
click at [357, 403] on div at bounding box center [464, 369] width 894 height 90
click at [370, 400] on div at bounding box center [464, 369] width 894 height 90
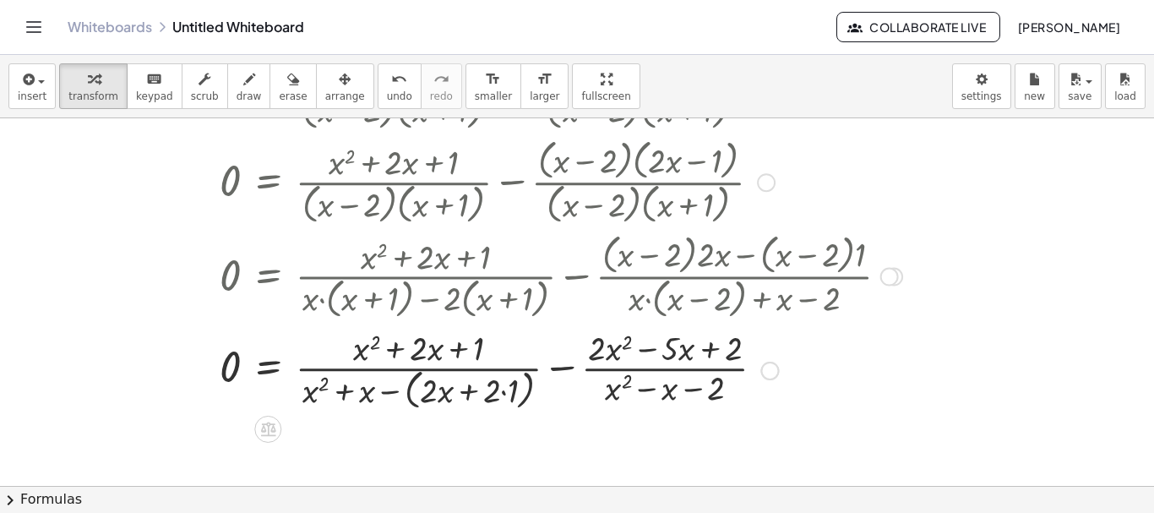
click at [440, 396] on div at bounding box center [464, 369] width 894 height 90
click at [480, 396] on div at bounding box center [464, 369] width 894 height 90
drag, startPoint x: 504, startPoint y: 395, endPoint x: 513, endPoint y: 394, distance: 8.6
click at [505, 395] on div at bounding box center [464, 369] width 894 height 90
click at [513, 394] on div at bounding box center [464, 369] width 894 height 90
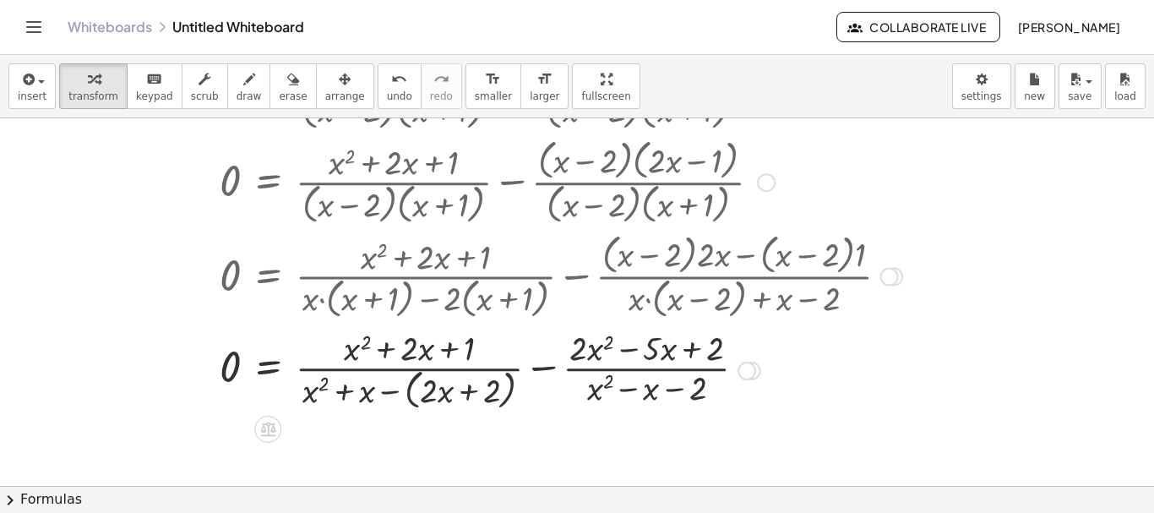
click at [395, 384] on div at bounding box center [464, 369] width 894 height 90
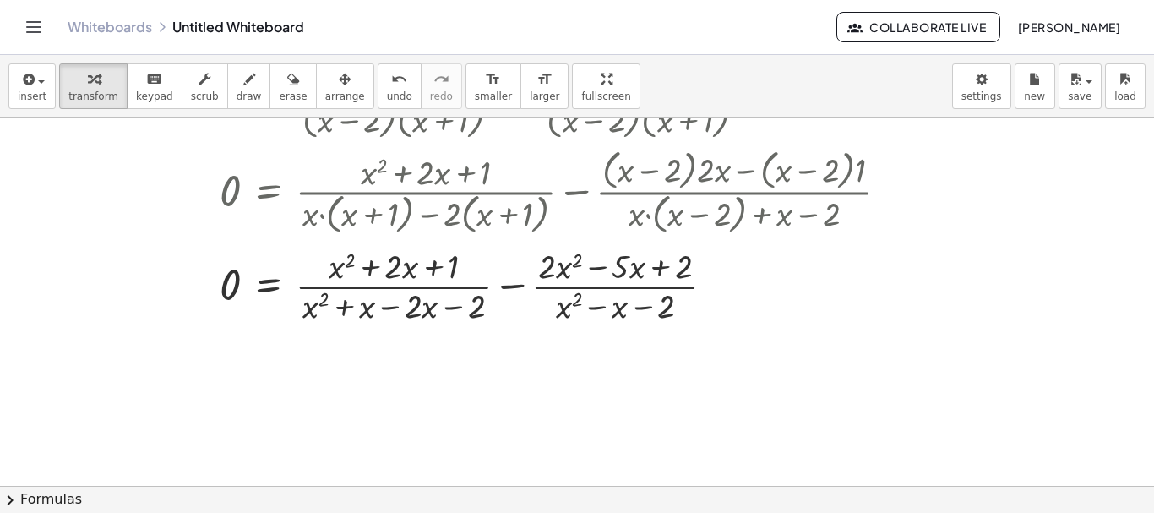
scroll to position [731, 0]
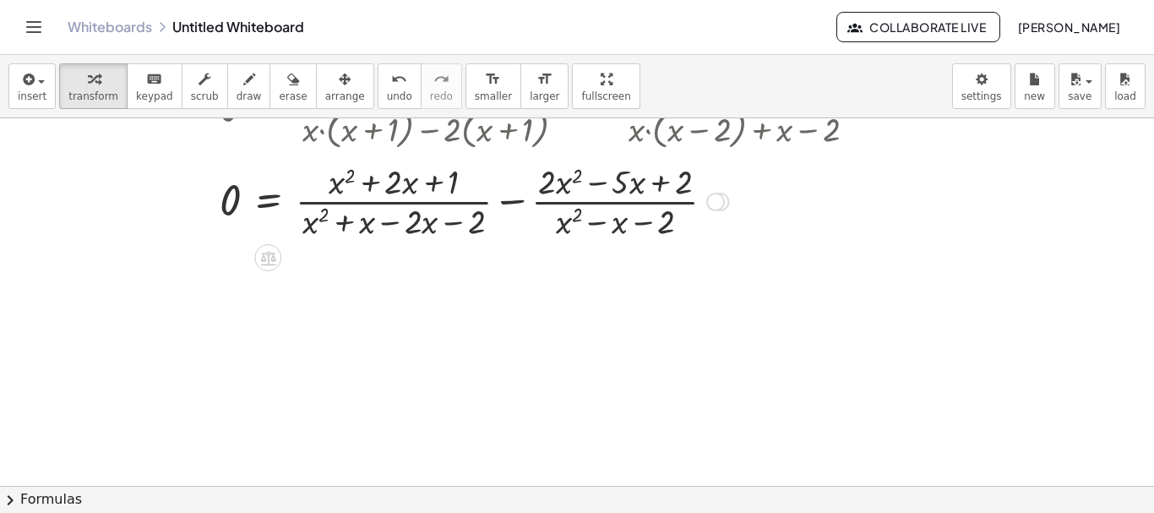
click at [443, 207] on div at bounding box center [464, 200] width 894 height 84
click at [444, 199] on div at bounding box center [464, 200] width 894 height 84
click at [377, 220] on div at bounding box center [464, 200] width 894 height 84
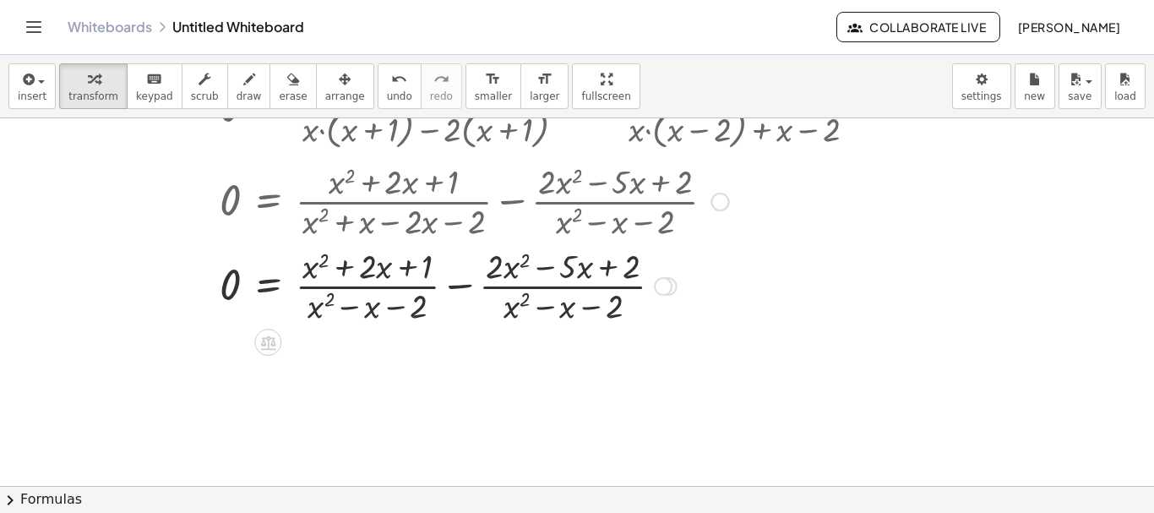
click at [388, 287] on div at bounding box center [464, 284] width 894 height 84
click at [369, 305] on div at bounding box center [464, 284] width 894 height 84
click at [463, 293] on div at bounding box center [464, 284] width 894 height 84
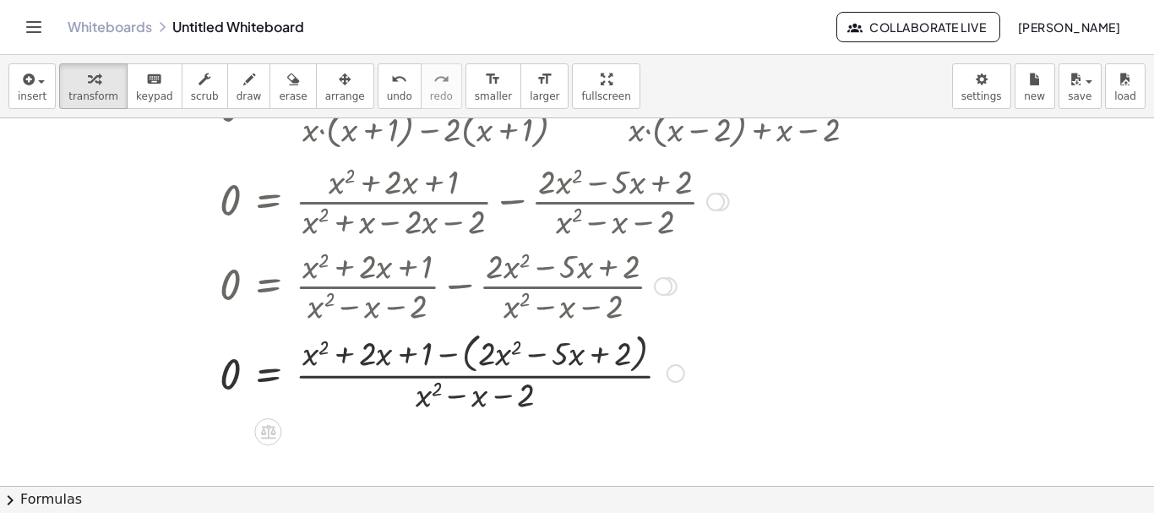
click at [450, 352] on div at bounding box center [464, 372] width 894 height 90
click at [455, 352] on div at bounding box center [464, 372] width 894 height 84
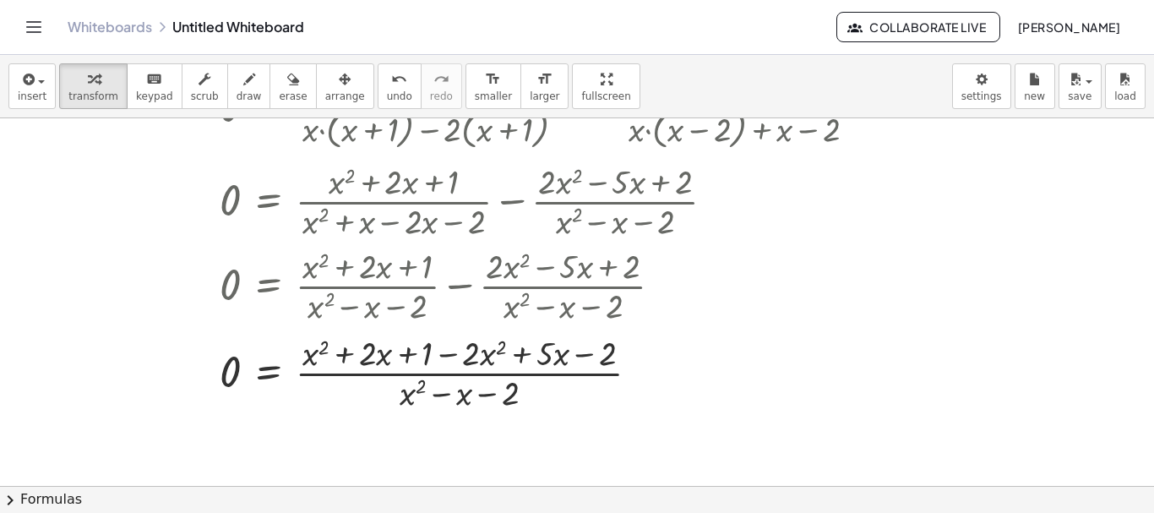
scroll to position [815, 0]
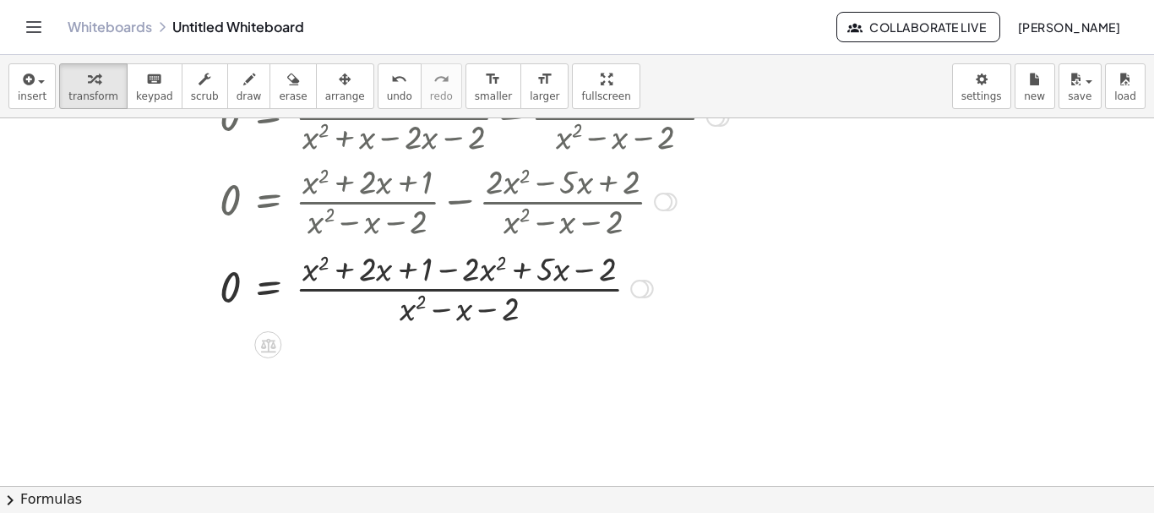
click at [525, 283] on div at bounding box center [464, 287] width 894 height 84
drag, startPoint x: 537, startPoint y: 277, endPoint x: 360, endPoint y: 277, distance: 176.6
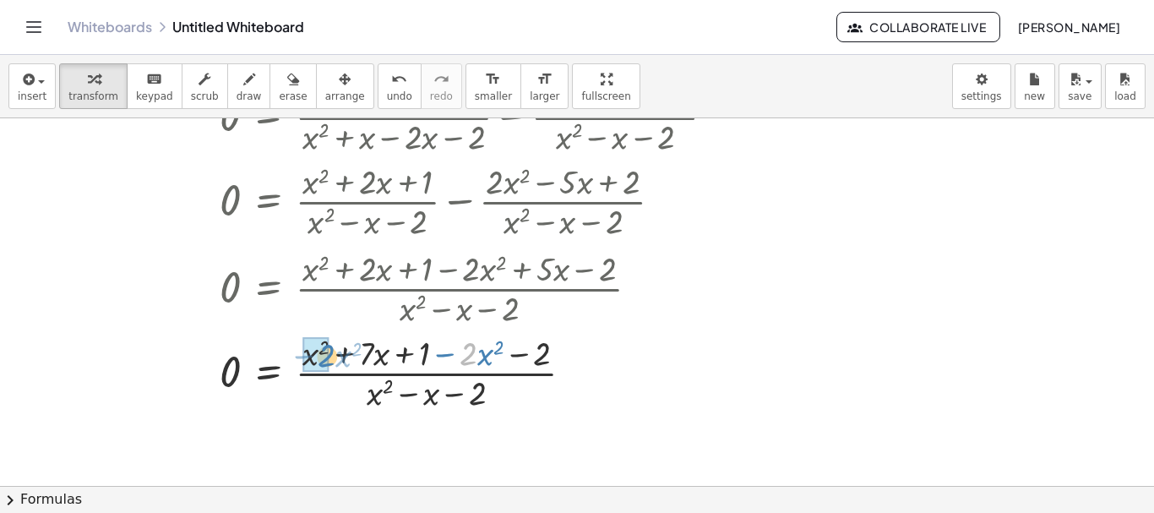
drag, startPoint x: 473, startPoint y: 341, endPoint x: 330, endPoint y: 343, distance: 143.7
click at [330, 343] on div at bounding box center [464, 372] width 894 height 84
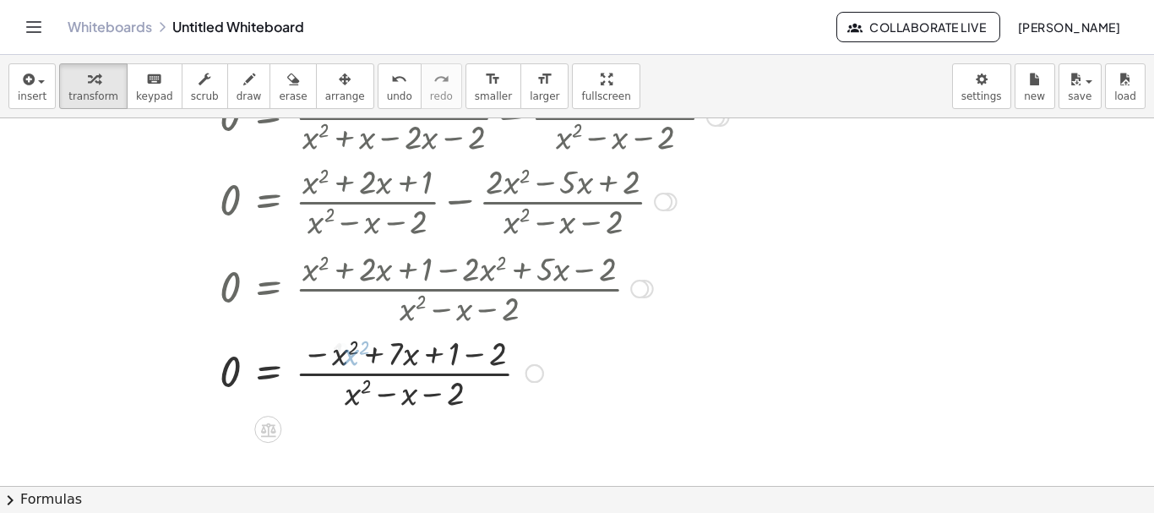
scroll to position [900, 0]
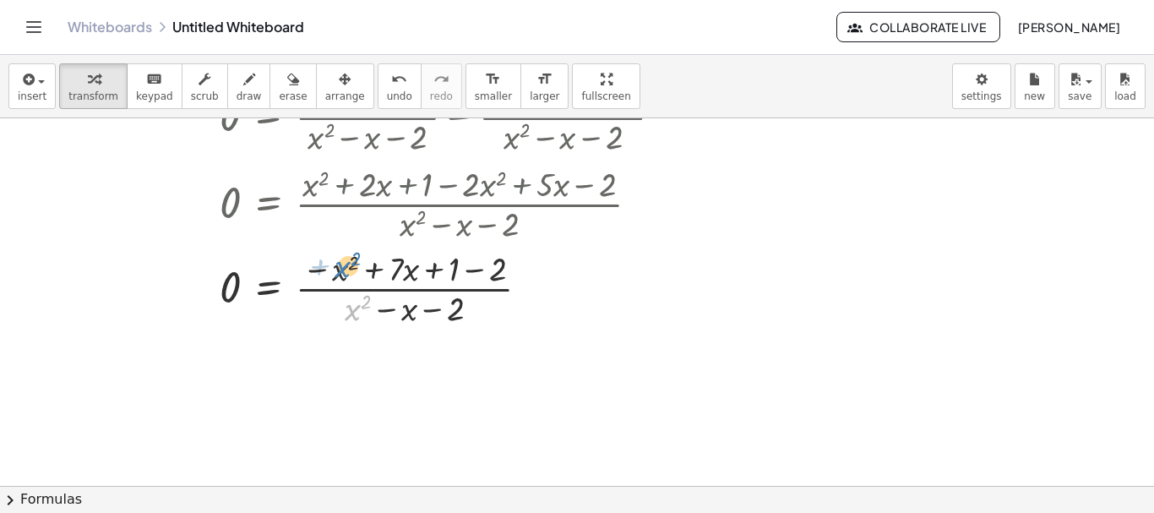
drag, startPoint x: 357, startPoint y: 302, endPoint x: 346, endPoint y: 259, distance: 44.3
click at [346, 259] on div at bounding box center [464, 287] width 894 height 84
drag, startPoint x: 349, startPoint y: 303, endPoint x: 329, endPoint y: 268, distance: 40.9
click at [329, 268] on div at bounding box center [464, 287] width 894 height 84
click at [335, 271] on div at bounding box center [464, 287] width 894 height 84
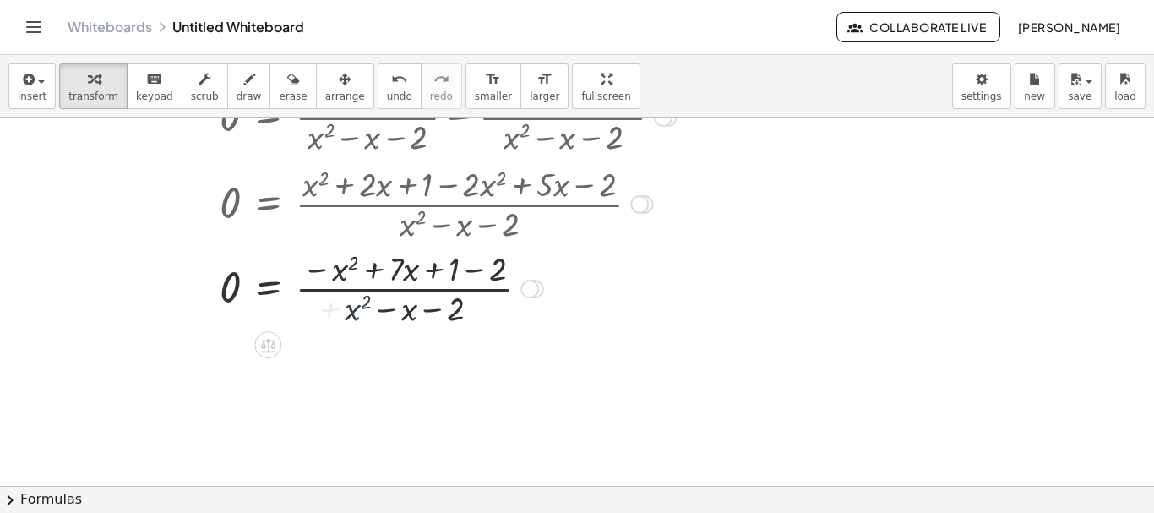
click at [346, 286] on div at bounding box center [464, 287] width 894 height 84
click at [346, 287] on div at bounding box center [464, 287] width 894 height 84
click at [350, 292] on div at bounding box center [464, 287] width 894 height 84
click at [435, 281] on div at bounding box center [464, 287] width 894 height 84
click at [433, 278] on div at bounding box center [464, 287] width 894 height 84
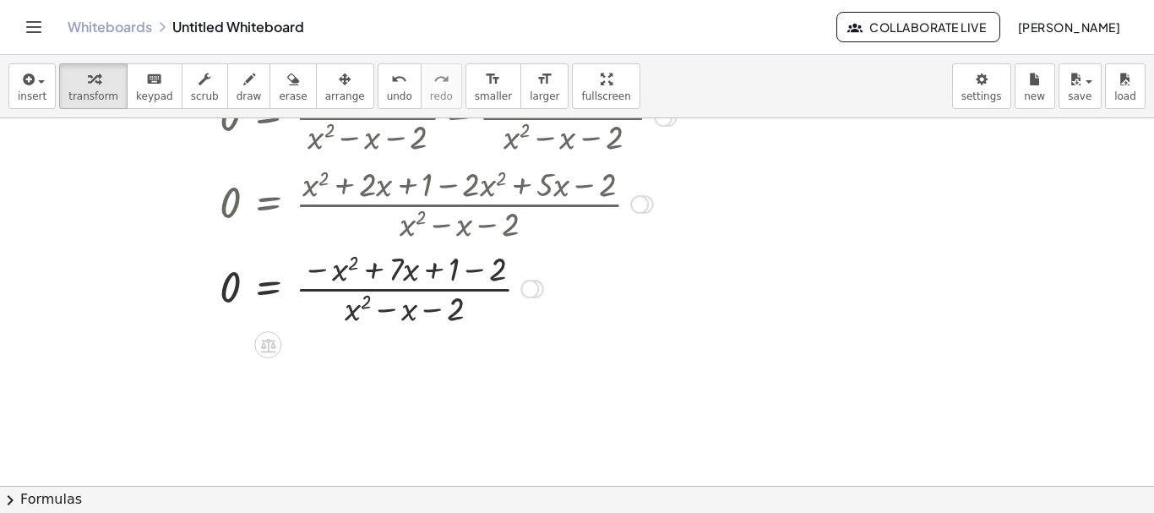
click at [467, 275] on div at bounding box center [464, 287] width 894 height 84
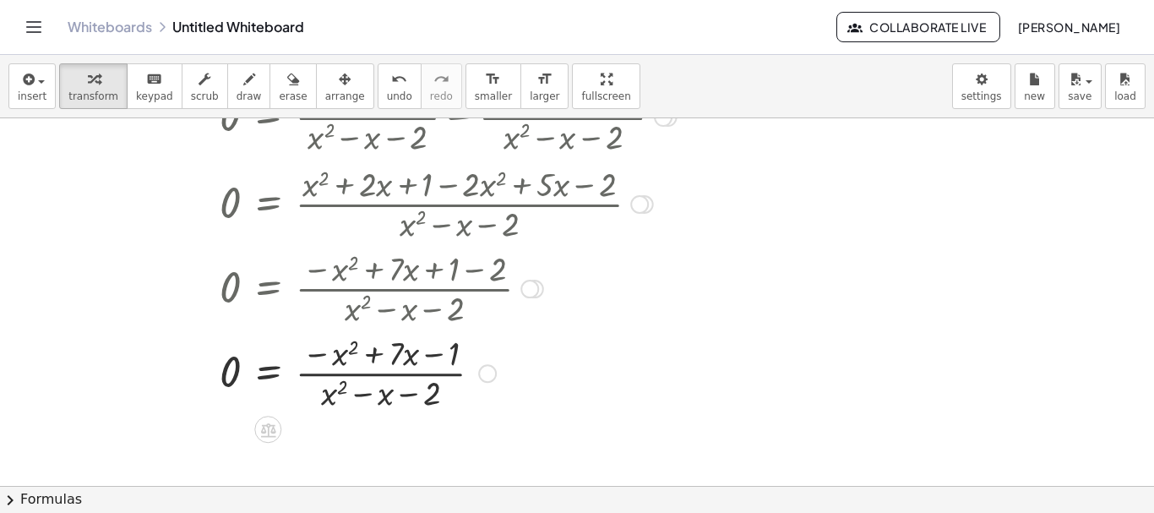
click at [425, 372] on div at bounding box center [464, 372] width 894 height 84
click at [425, 376] on div at bounding box center [464, 372] width 894 height 84
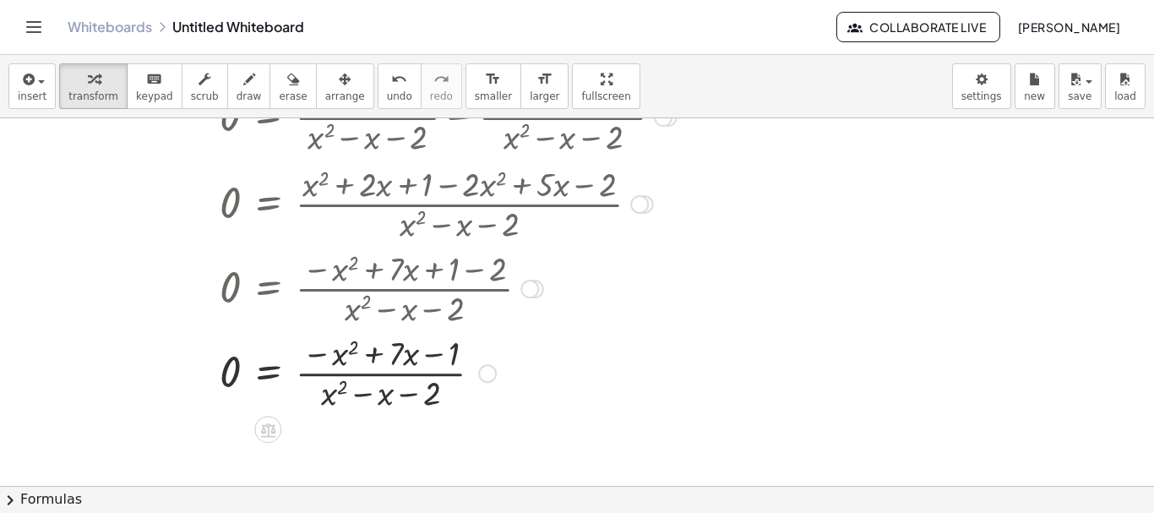
click at [425, 376] on div at bounding box center [464, 372] width 894 height 84
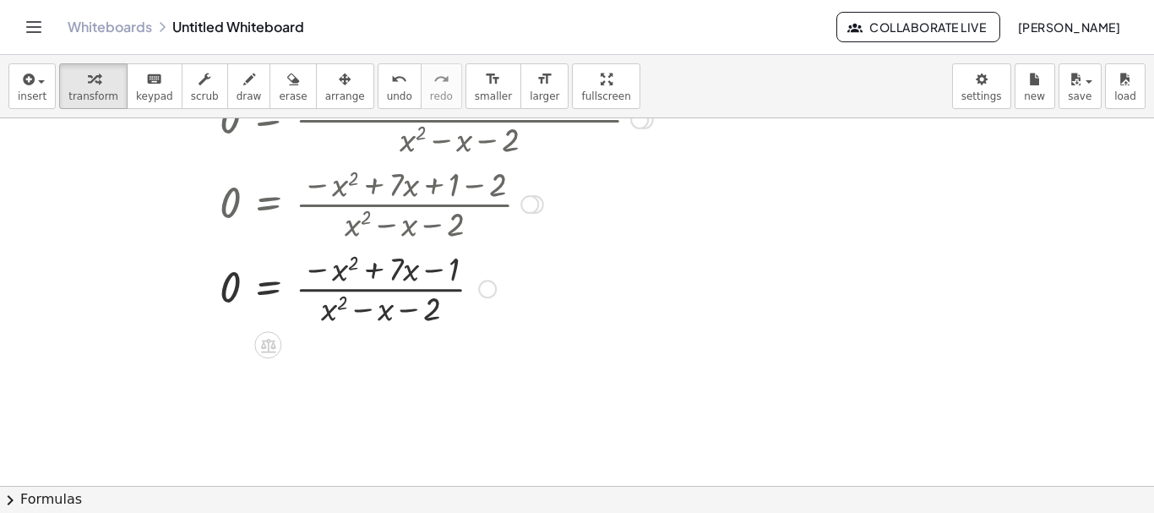
click at [406, 307] on div at bounding box center [464, 287] width 894 height 84
click at [406, 308] on div at bounding box center [464, 287] width 894 height 84
drag, startPoint x: 406, startPoint y: 308, endPoint x: 386, endPoint y: 297, distance: 23.5
click at [386, 297] on div at bounding box center [464, 287] width 894 height 84
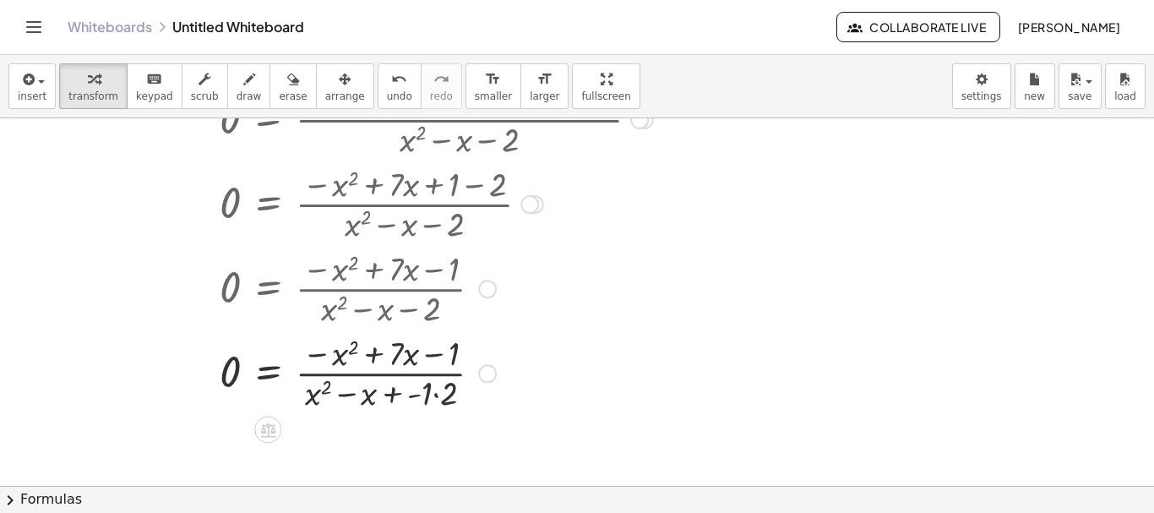
drag, startPoint x: 437, startPoint y: 370, endPoint x: 440, endPoint y: 443, distance: 72.7
click at [439, 390] on div at bounding box center [464, 372] width 894 height 84
click at [439, 394] on div at bounding box center [464, 372] width 894 height 84
click at [429, 398] on div at bounding box center [464, 372] width 894 height 84
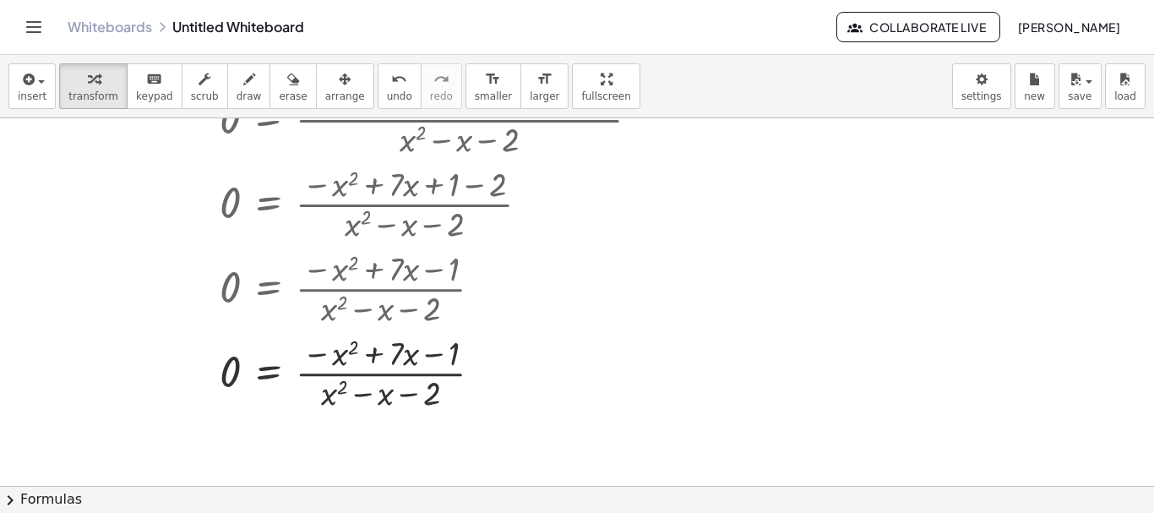
scroll to position [1069, 0]
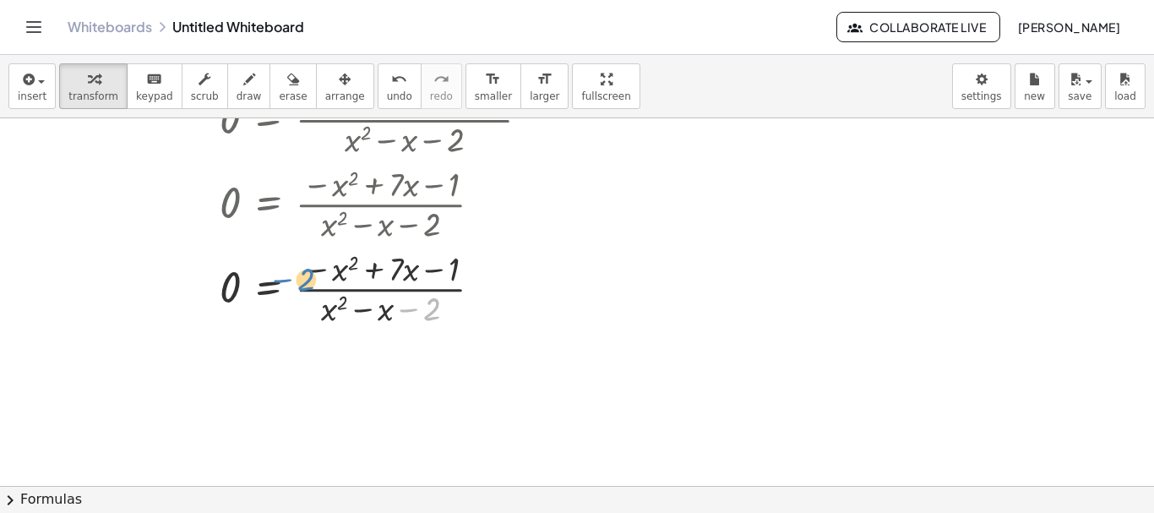
drag, startPoint x: 455, startPoint y: 275, endPoint x: 339, endPoint y: 295, distance: 118.2
click at [309, 285] on div at bounding box center [464, 287] width 894 height 84
click at [389, 286] on div at bounding box center [464, 287] width 894 height 84
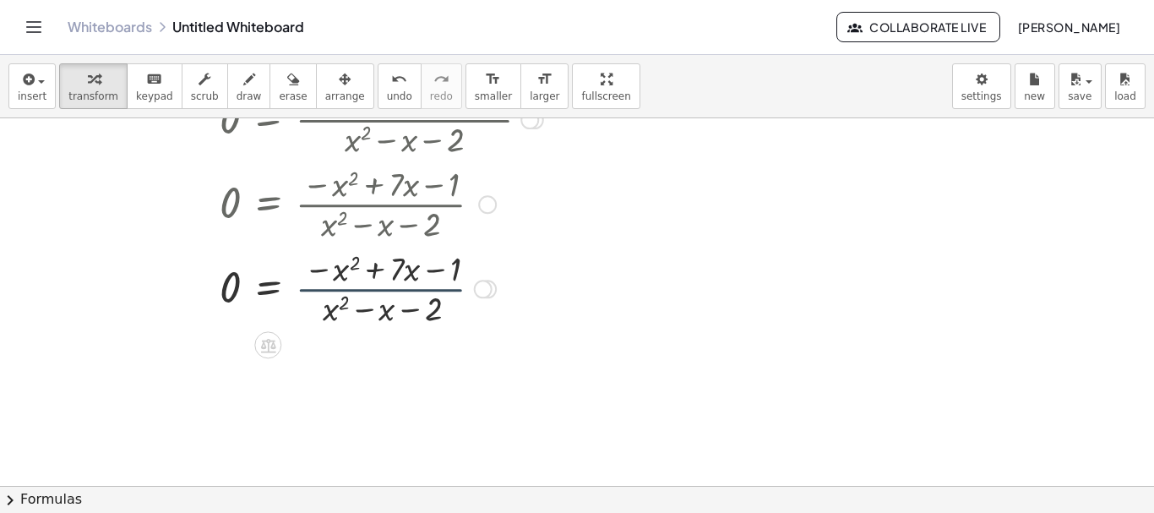
click at [389, 286] on div at bounding box center [464, 287] width 894 height 84
click at [388, 286] on div at bounding box center [464, 287] width 894 height 84
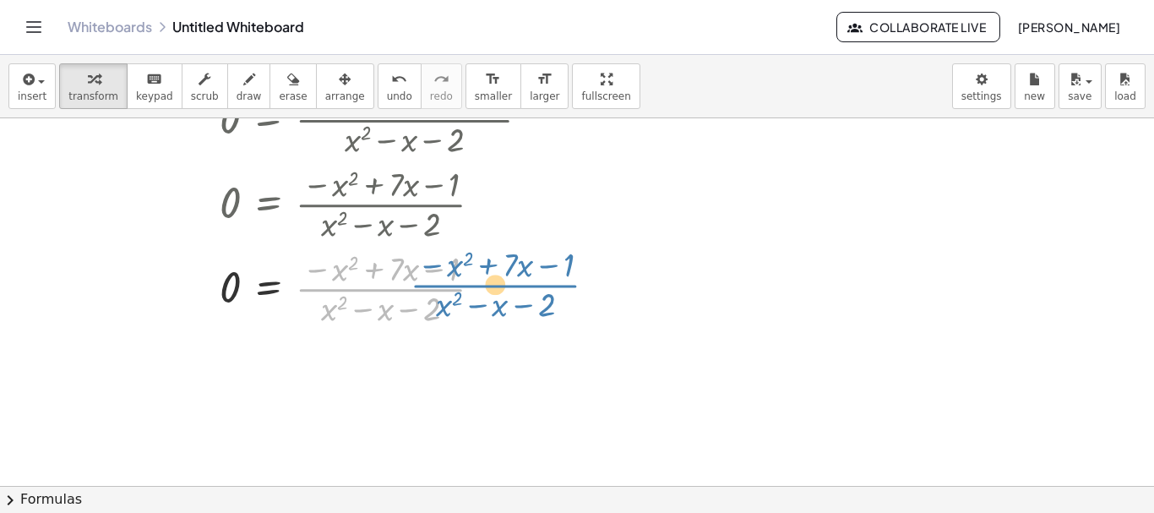
drag, startPoint x: 388, startPoint y: 286, endPoint x: 503, endPoint y: 282, distance: 115.0
click at [503, 282] on div at bounding box center [464, 287] width 894 height 84
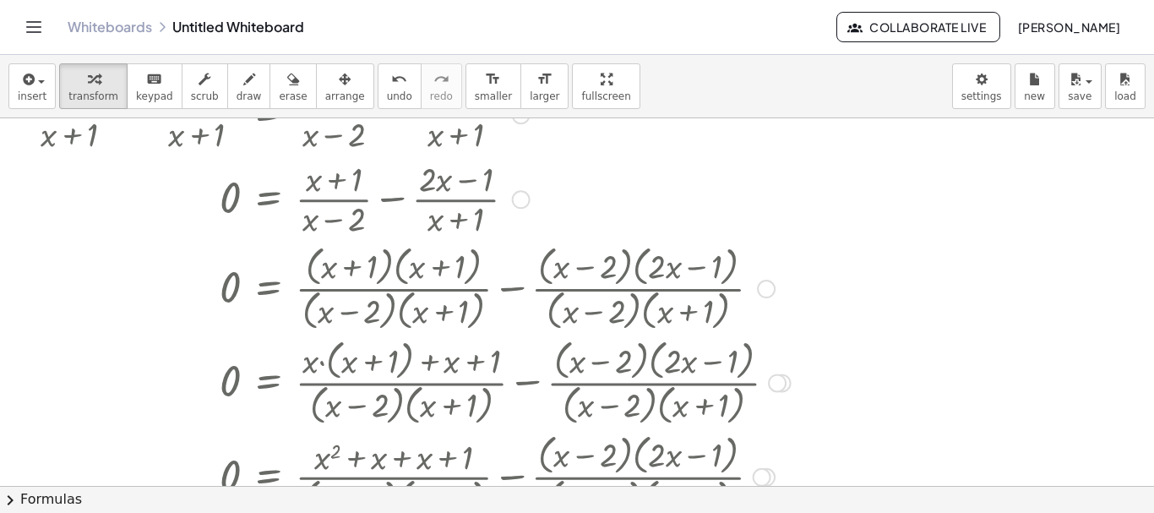
scroll to position [0, 0]
